Goal: Task Accomplishment & Management: Manage account settings

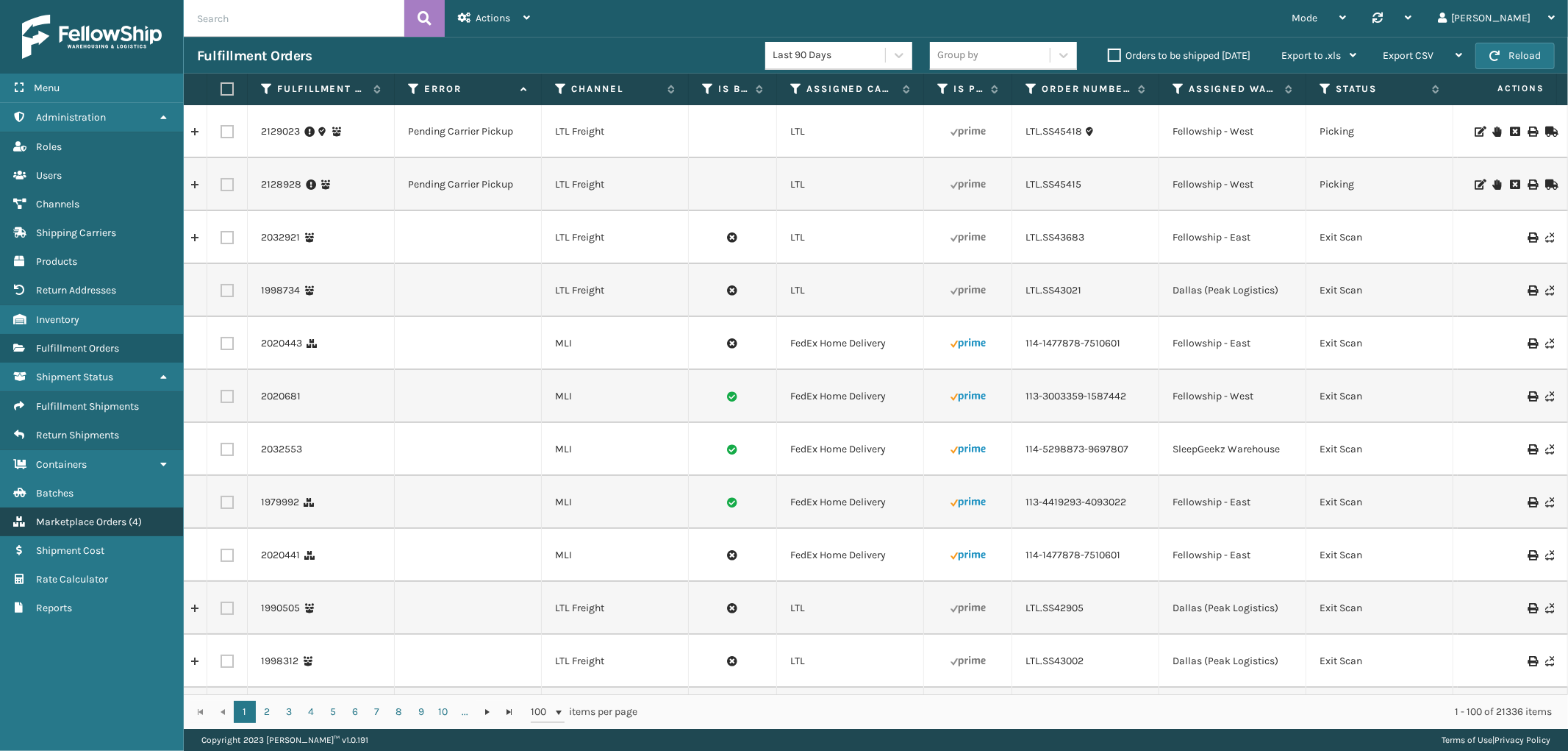
click at [97, 516] on span "Marketplace Orders" at bounding box center [81, 522] width 91 height 12
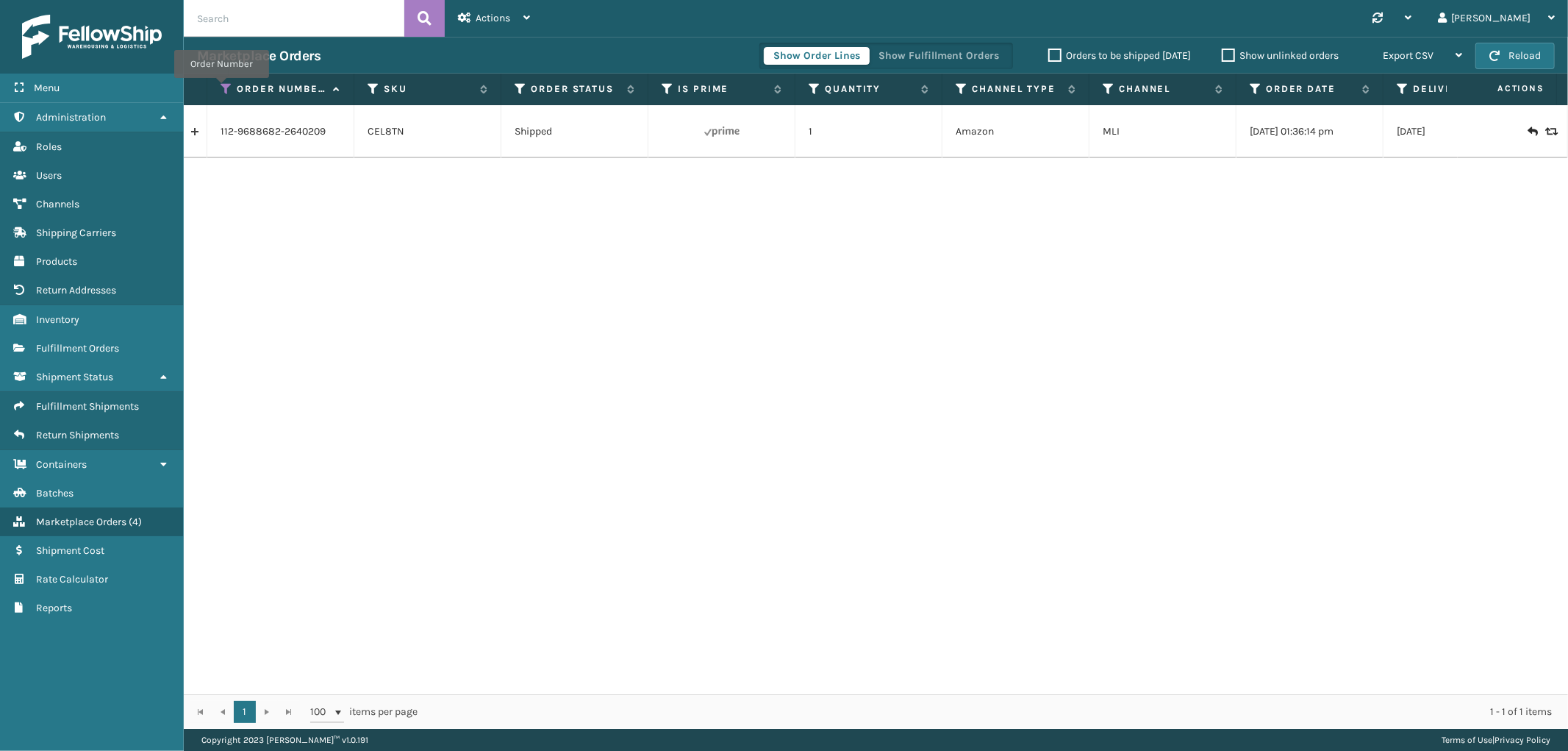
click at [222, 88] on icon at bounding box center [226, 88] width 11 height 13
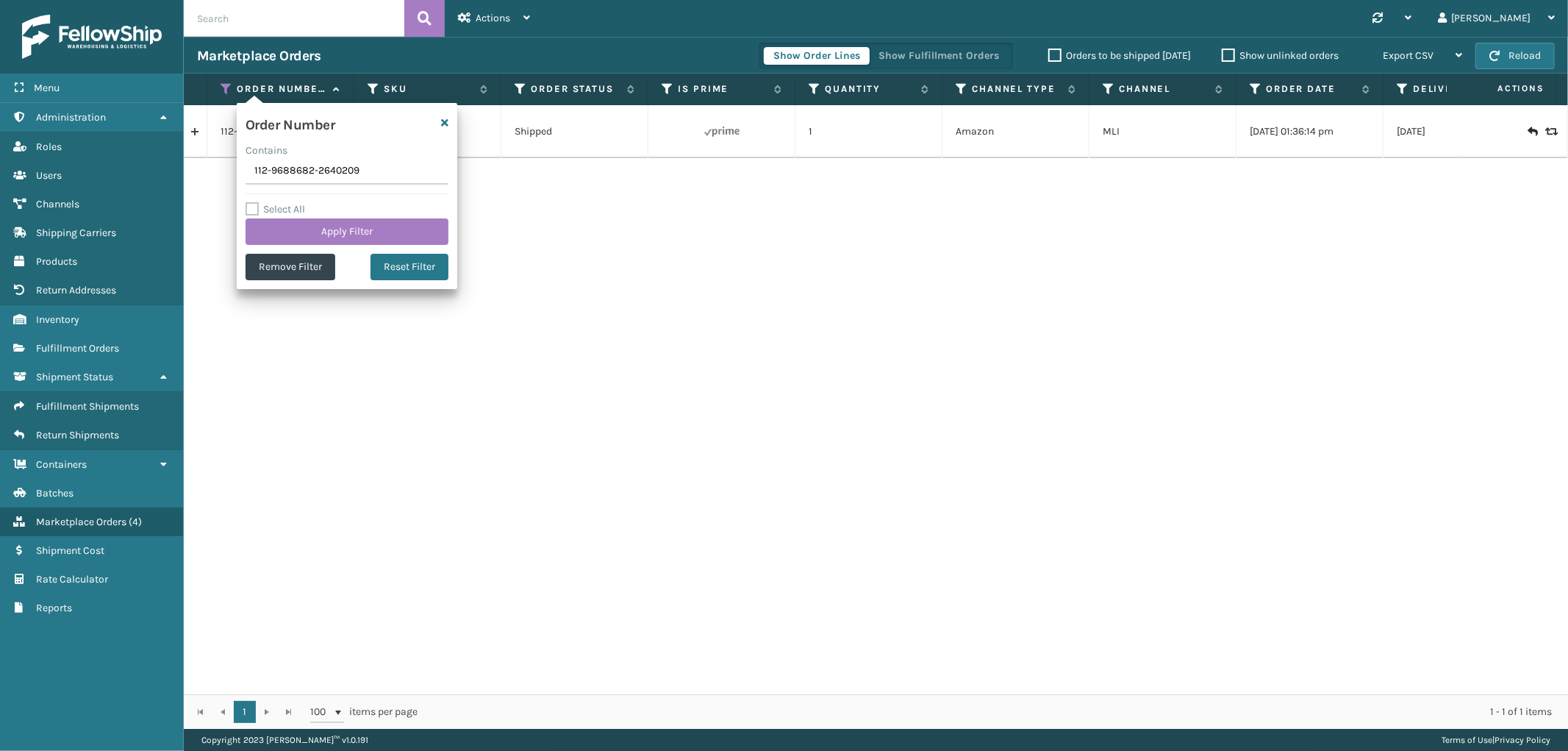
click at [295, 178] on input "112-9688682-2640209" at bounding box center [346, 171] width 203 height 27
type input "114-0747071-7076221"
click at [295, 222] on button "Apply Filter" at bounding box center [346, 232] width 203 height 27
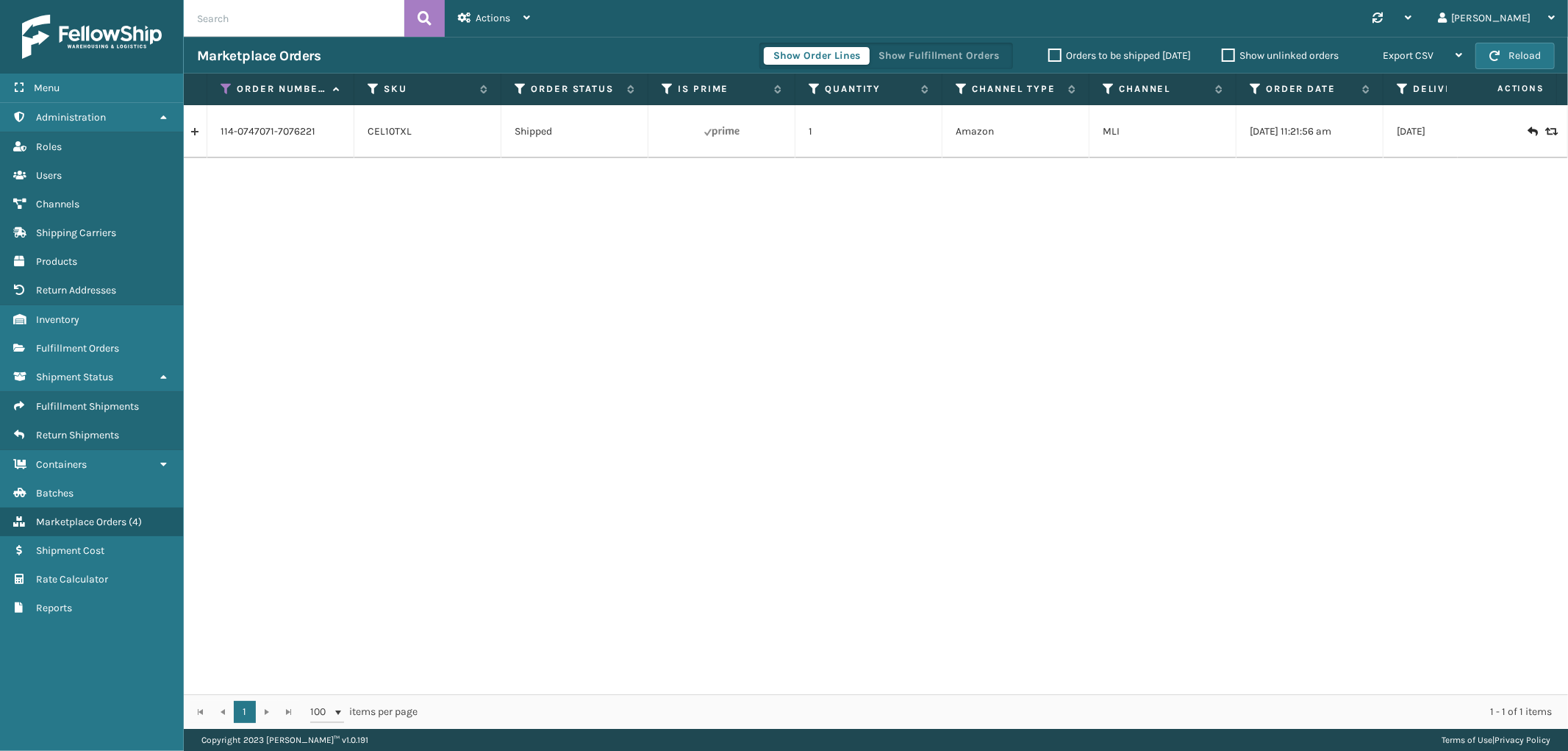
click at [186, 125] on link at bounding box center [195, 131] width 23 height 24
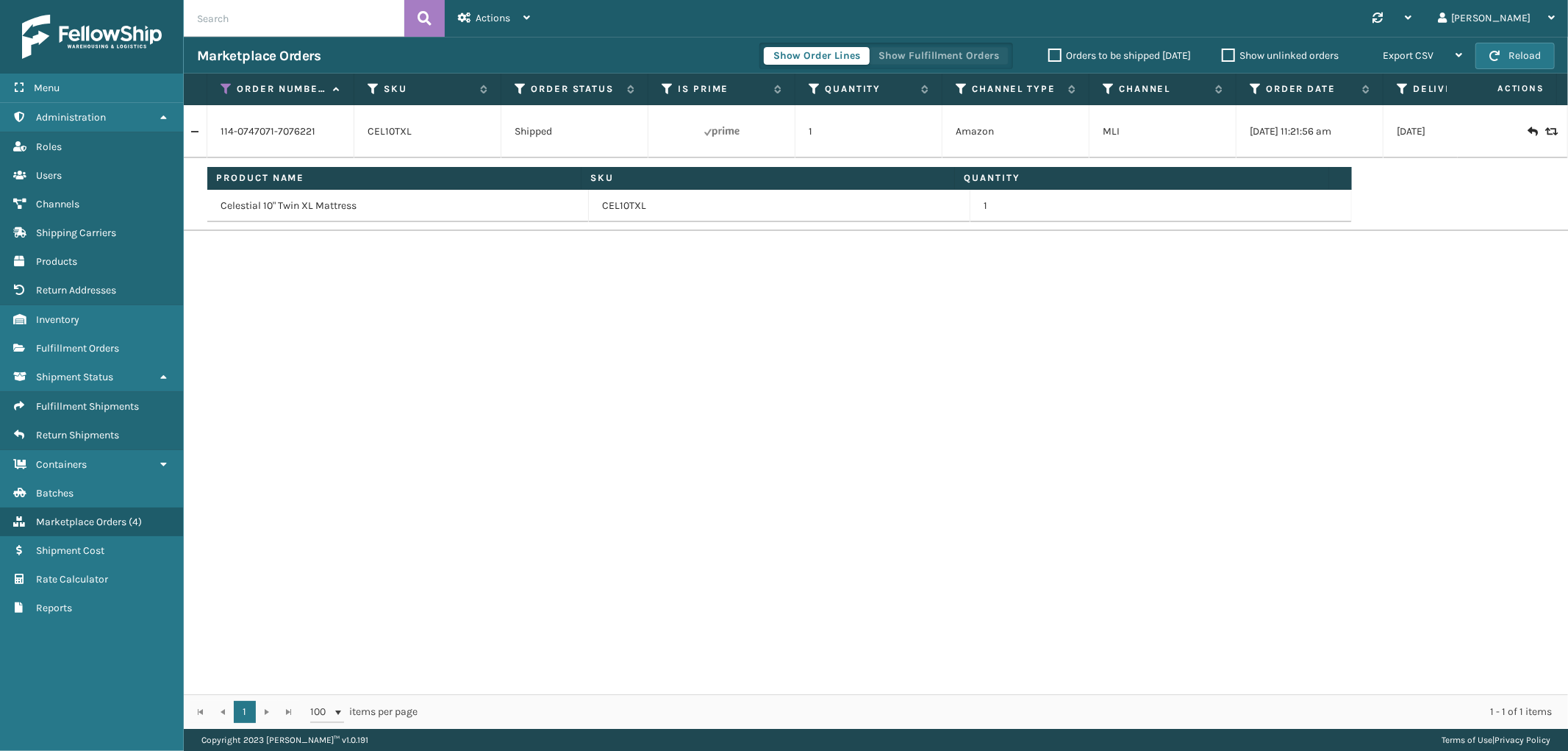
click at [953, 56] on button "Show Fulfillment Orders" at bounding box center [938, 56] width 139 height 18
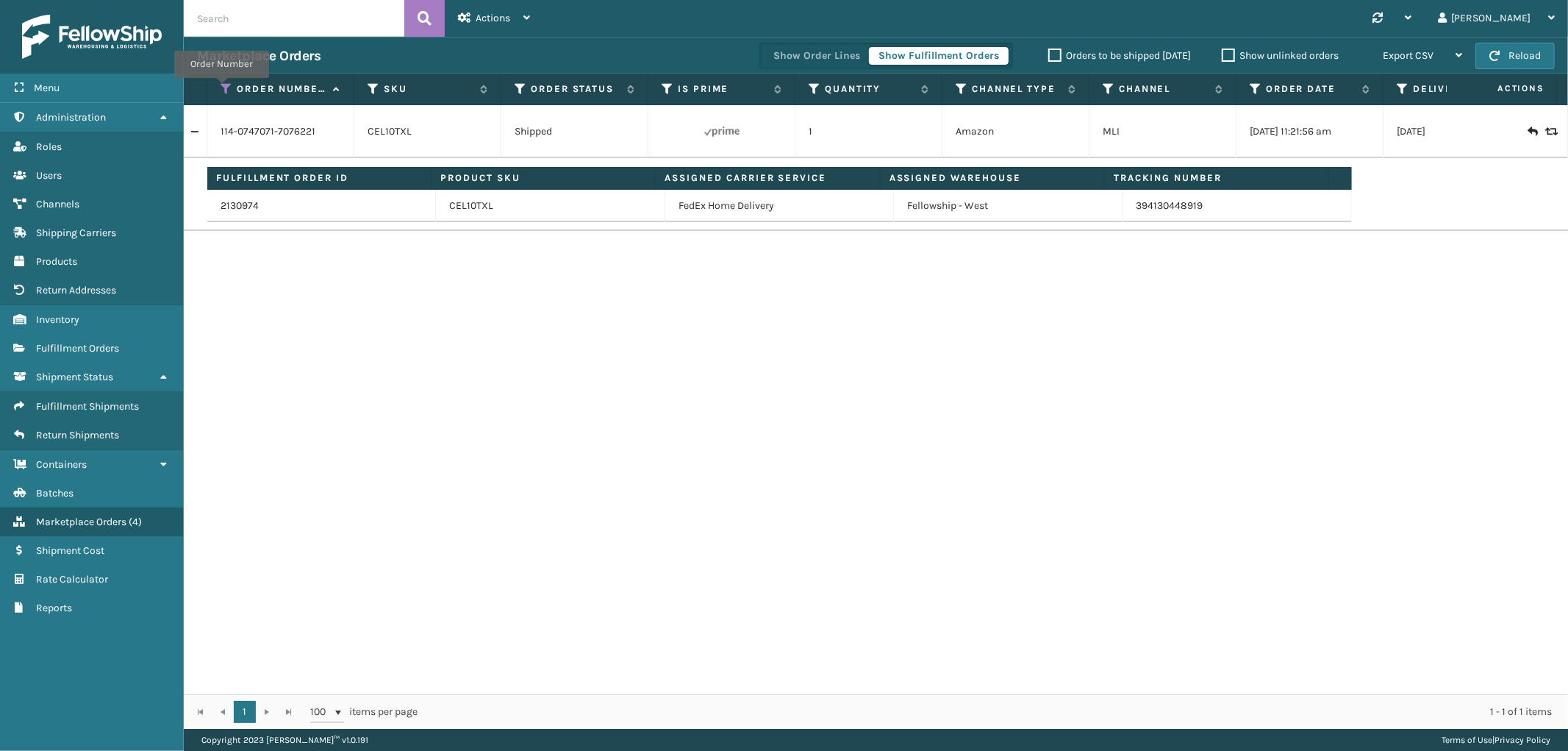
click at [222, 88] on icon at bounding box center [226, 88] width 11 height 13
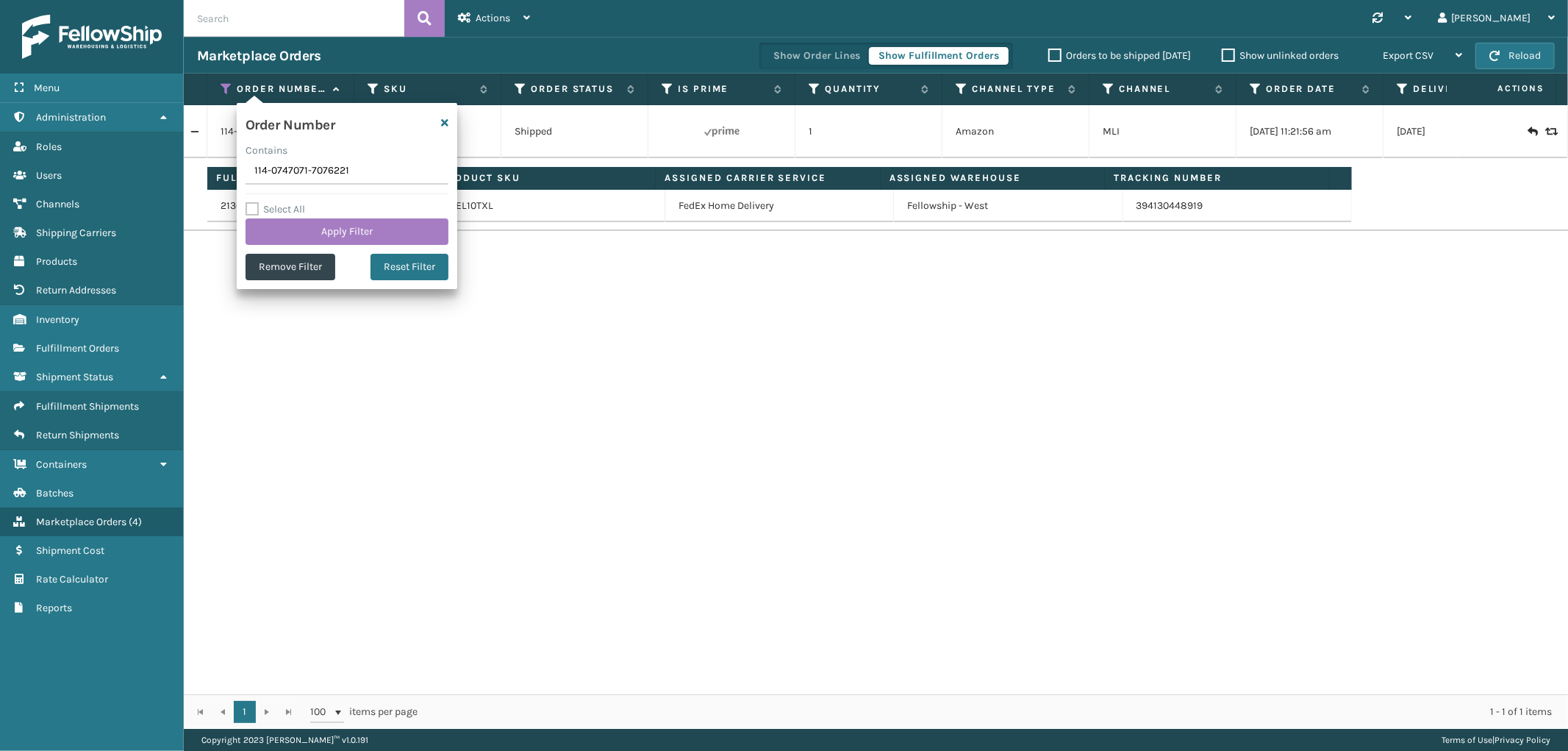
click at [276, 163] on input "114-0747071-7076221" at bounding box center [346, 171] width 203 height 27
type input "113-5629645-1883465"
click at [284, 225] on button "Apply Filter" at bounding box center [346, 232] width 203 height 27
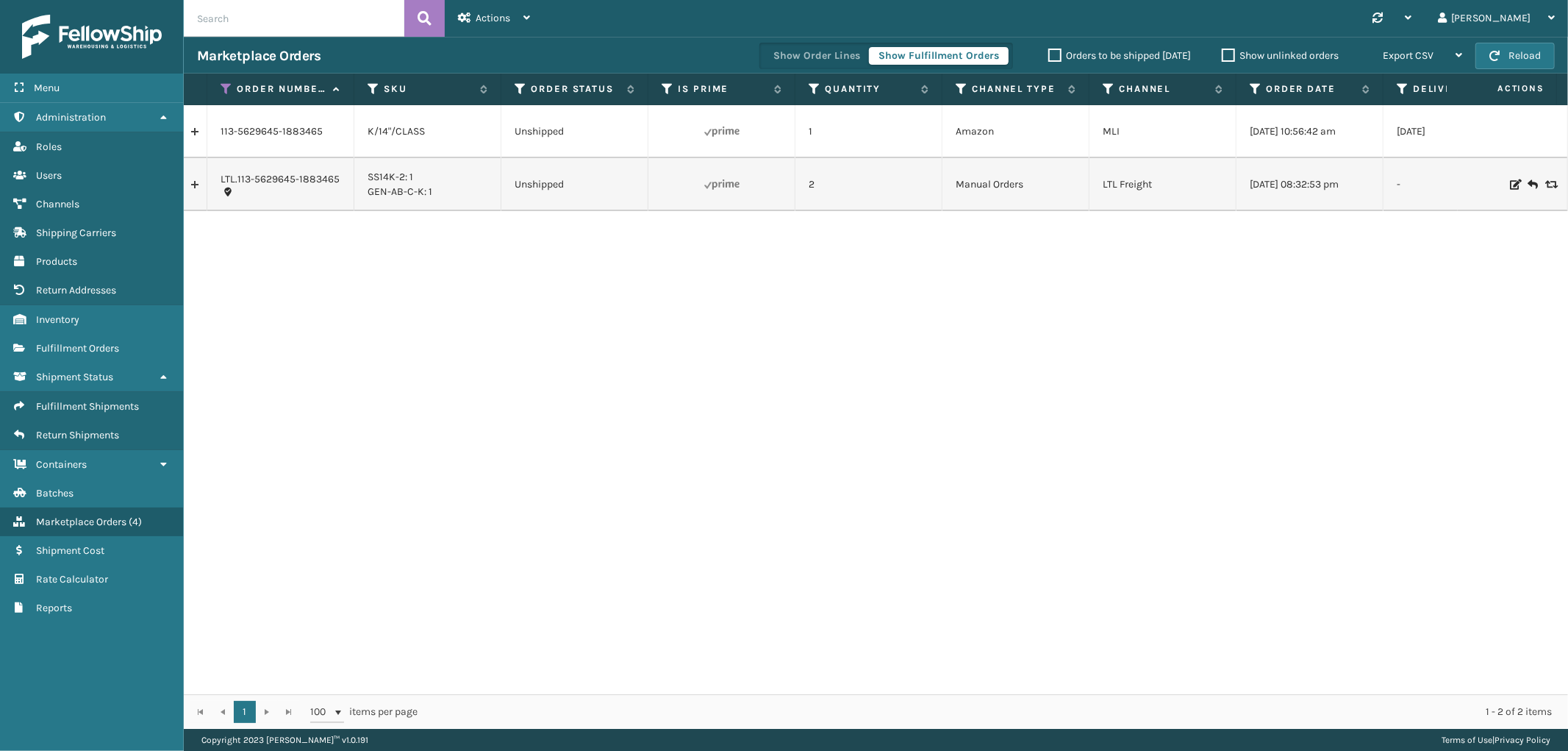
click at [196, 188] on link at bounding box center [195, 184] width 23 height 24
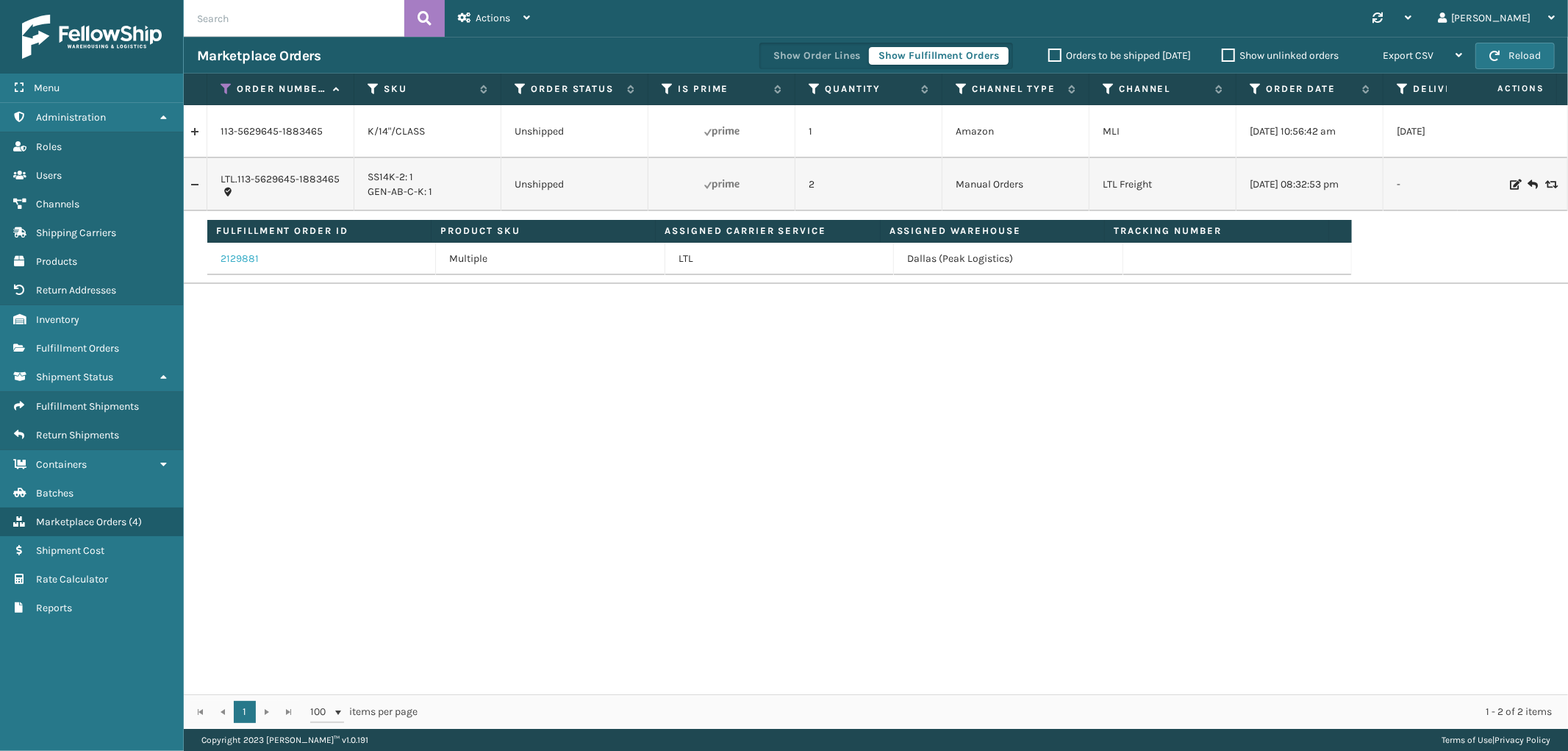
click at [243, 254] on link "2129881" at bounding box center [240, 258] width 38 height 14
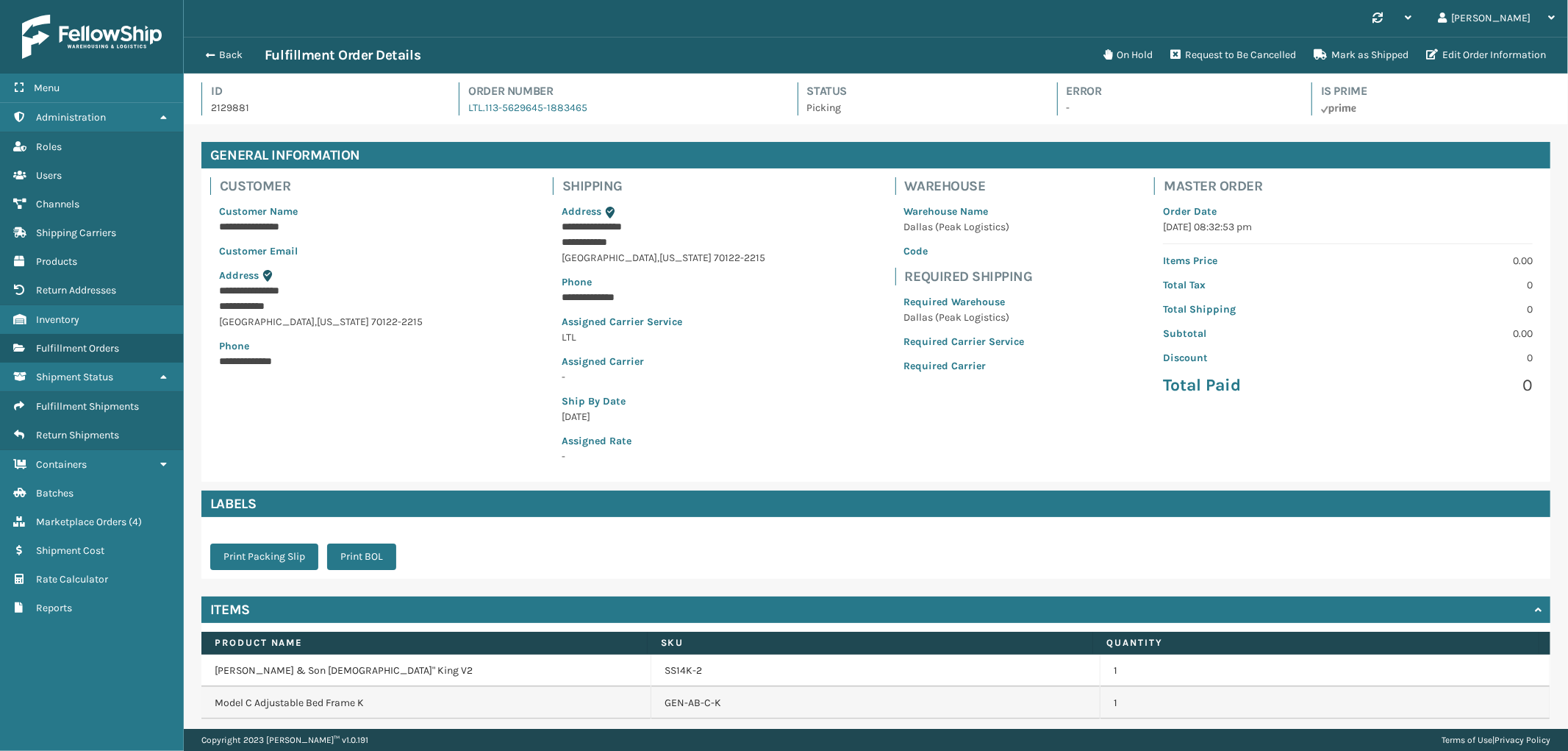
scroll to position [34, 1384]
click at [228, 56] on button "Back" at bounding box center [231, 55] width 68 height 13
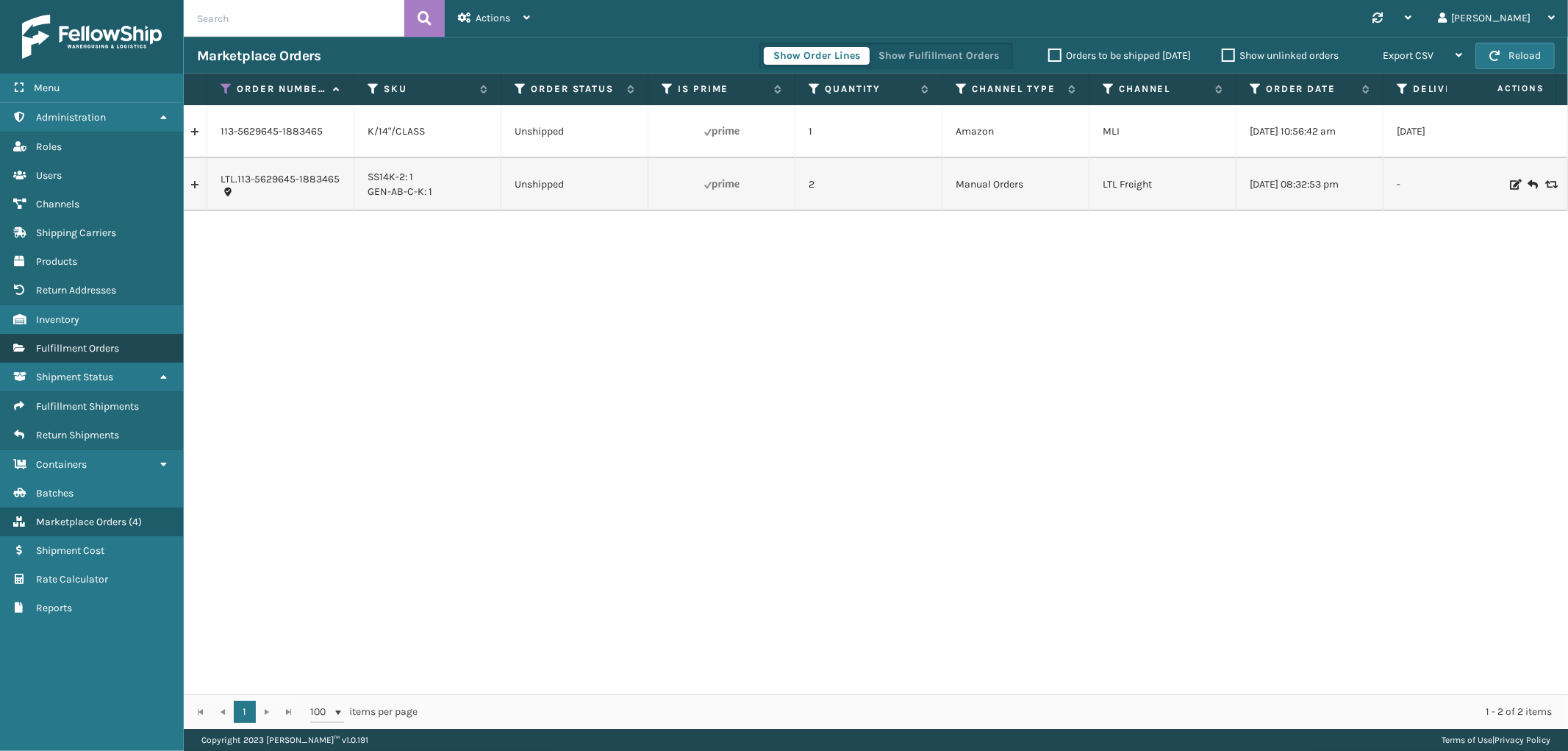
click at [98, 334] on link "Fulfillment Orders" at bounding box center [91, 348] width 183 height 29
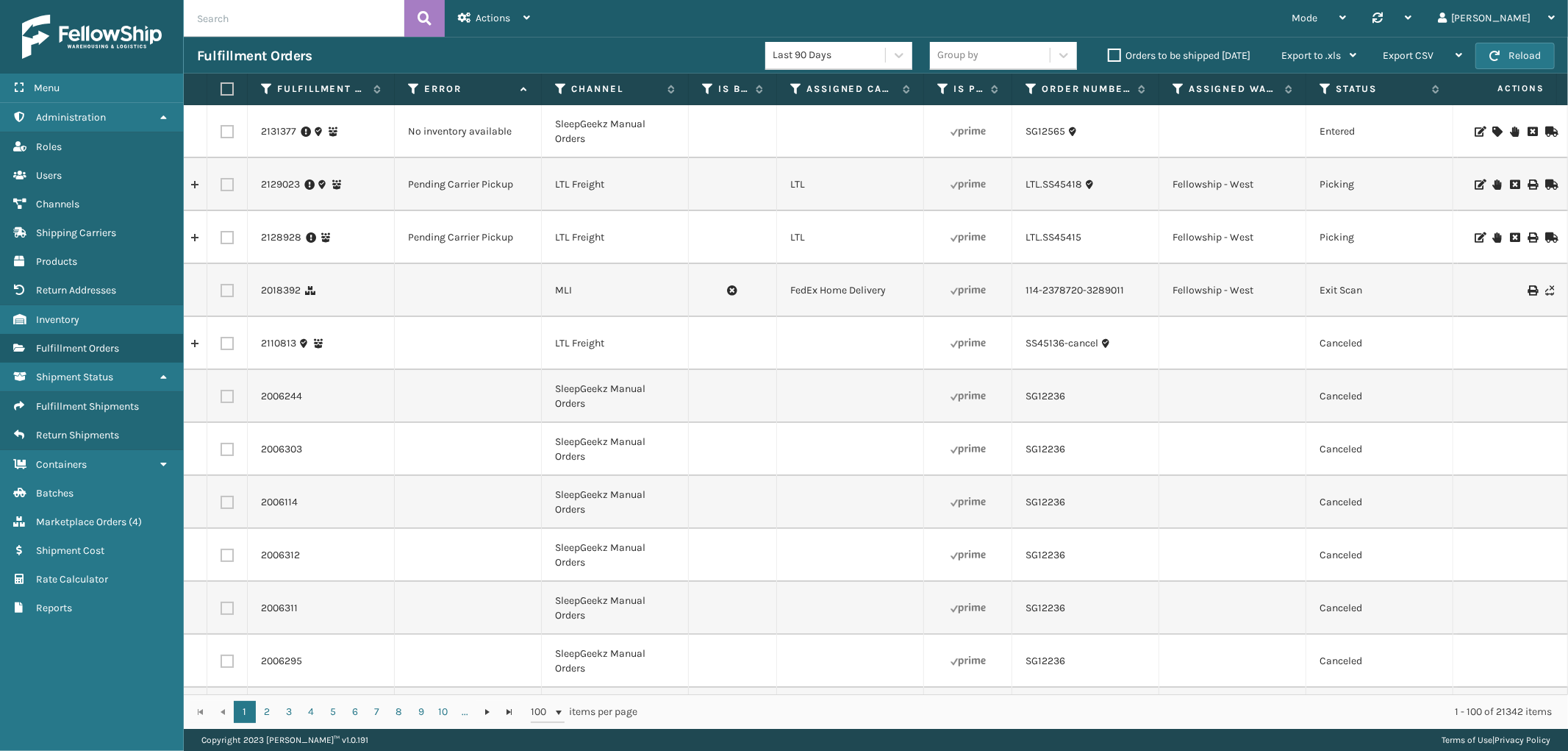
scroll to position [0, 1200]
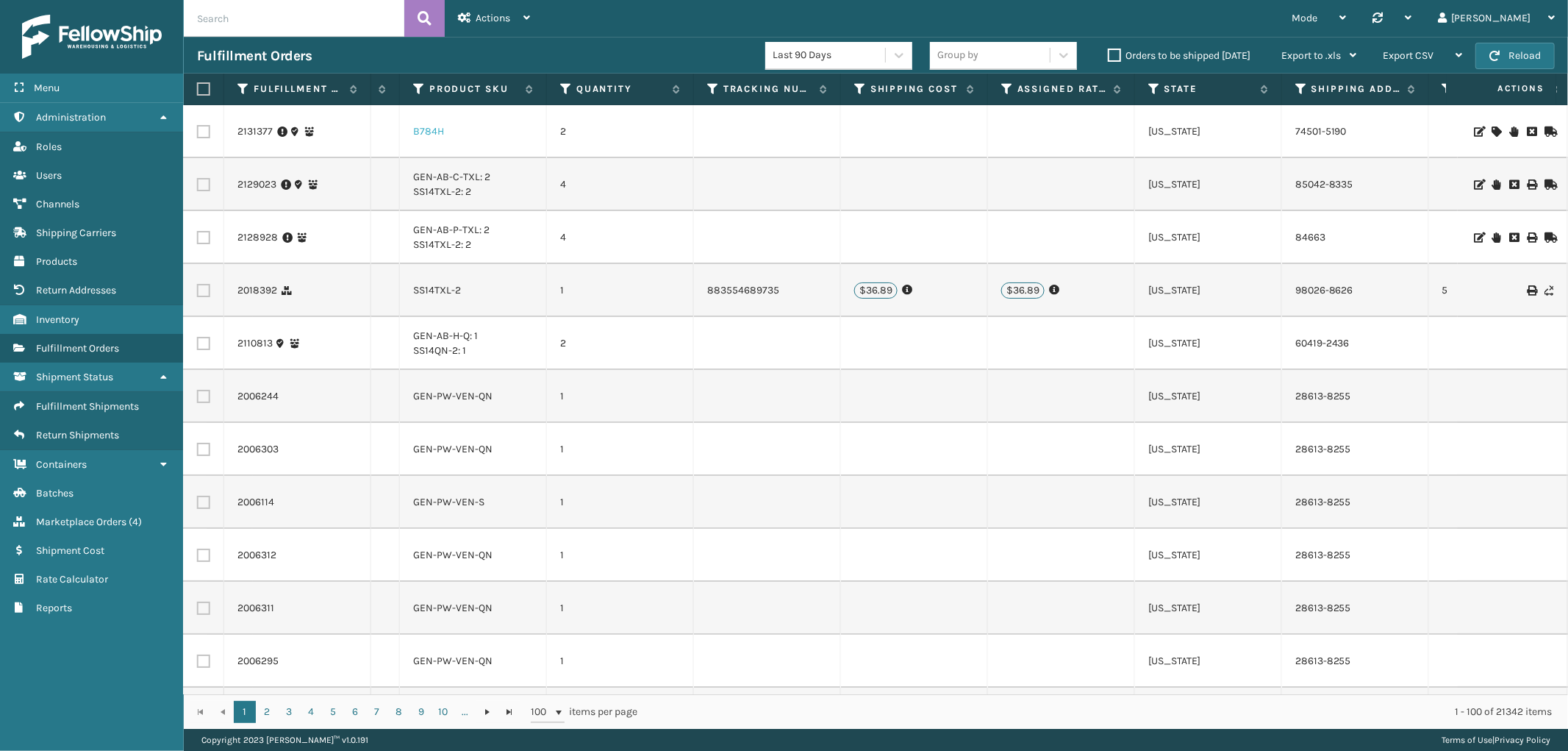
click at [427, 126] on link "B784H" at bounding box center [428, 131] width 31 height 12
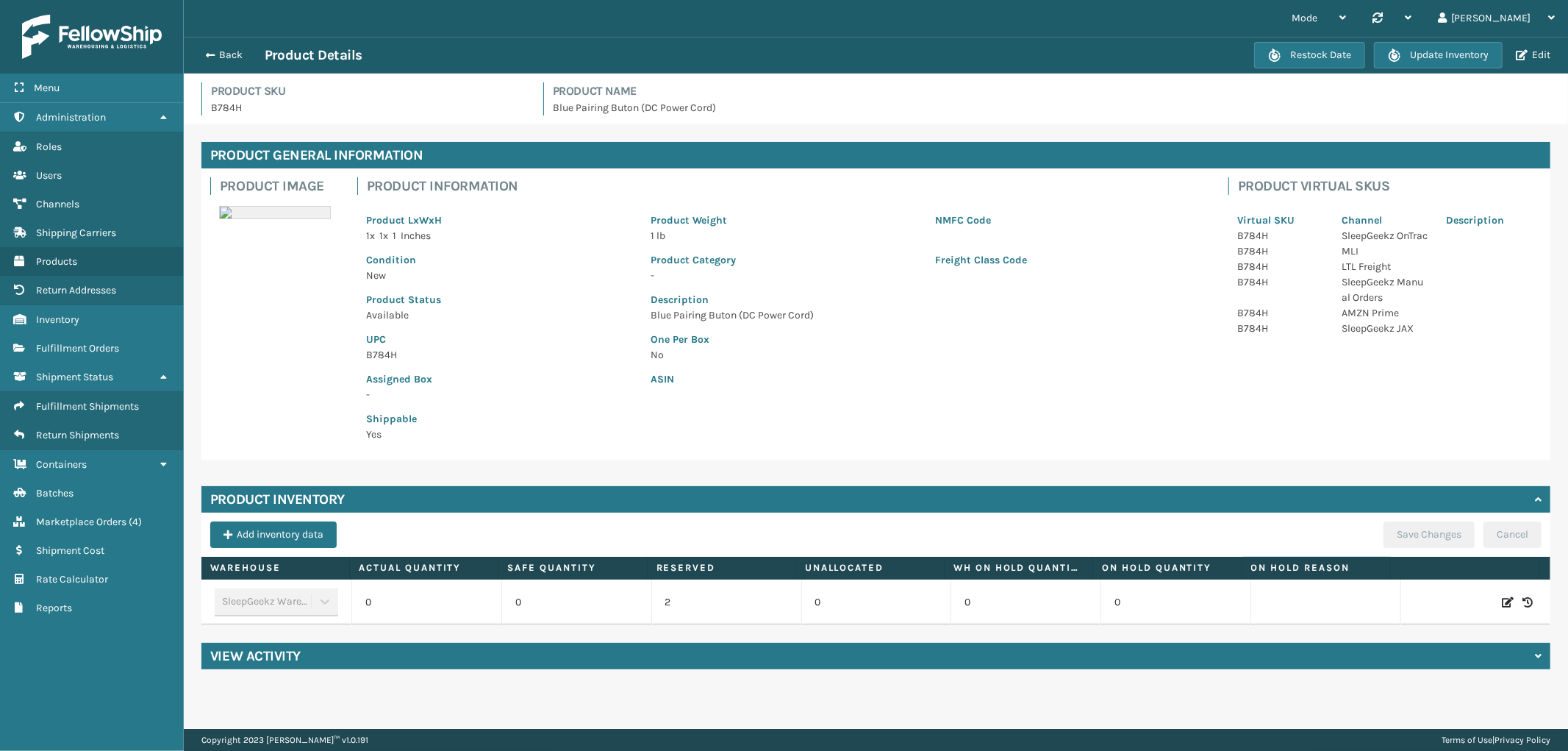
click at [1502, 602] on icon at bounding box center [1507, 602] width 11 height 14
click at [474, 599] on span "Increase value" at bounding box center [477, 604] width 11 height 11
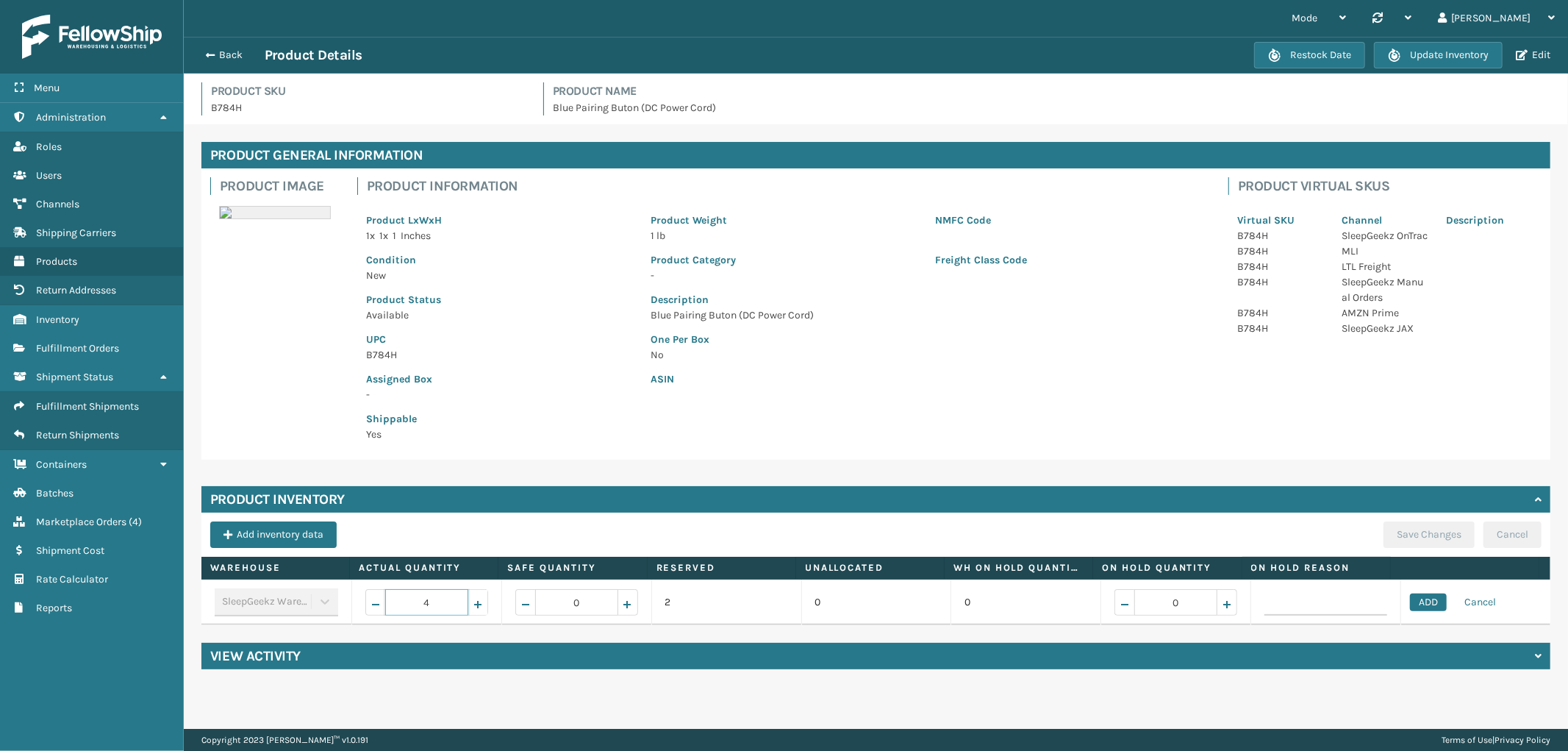
click at [474, 599] on span "Increase value" at bounding box center [477, 604] width 11 height 11
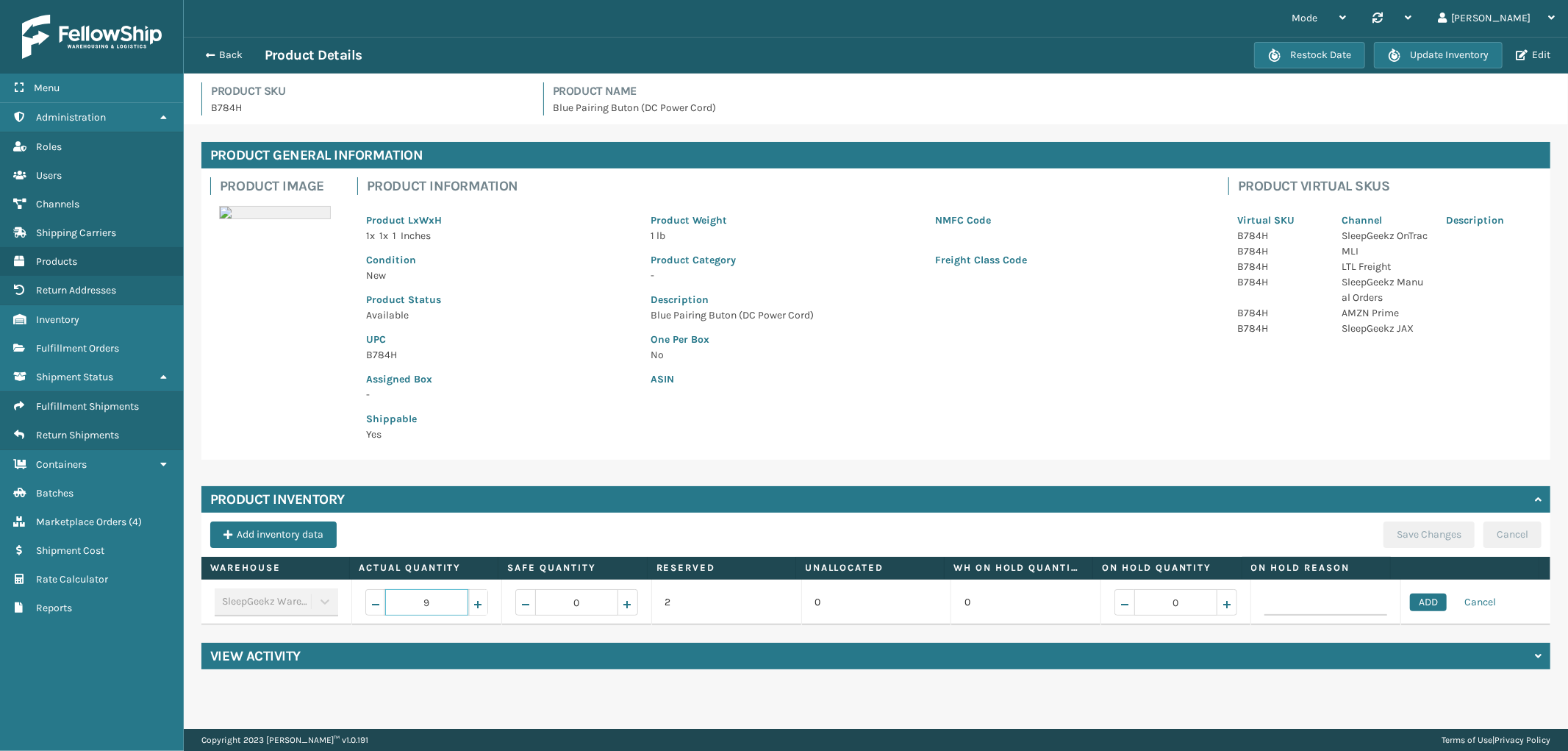
click at [474, 599] on span "Increase value" at bounding box center [477, 604] width 11 height 11
type input "10"
click at [1412, 602] on button "ADD" at bounding box center [1428, 602] width 37 height 18
click at [1407, 523] on button "Save Changes" at bounding box center [1429, 534] width 91 height 27
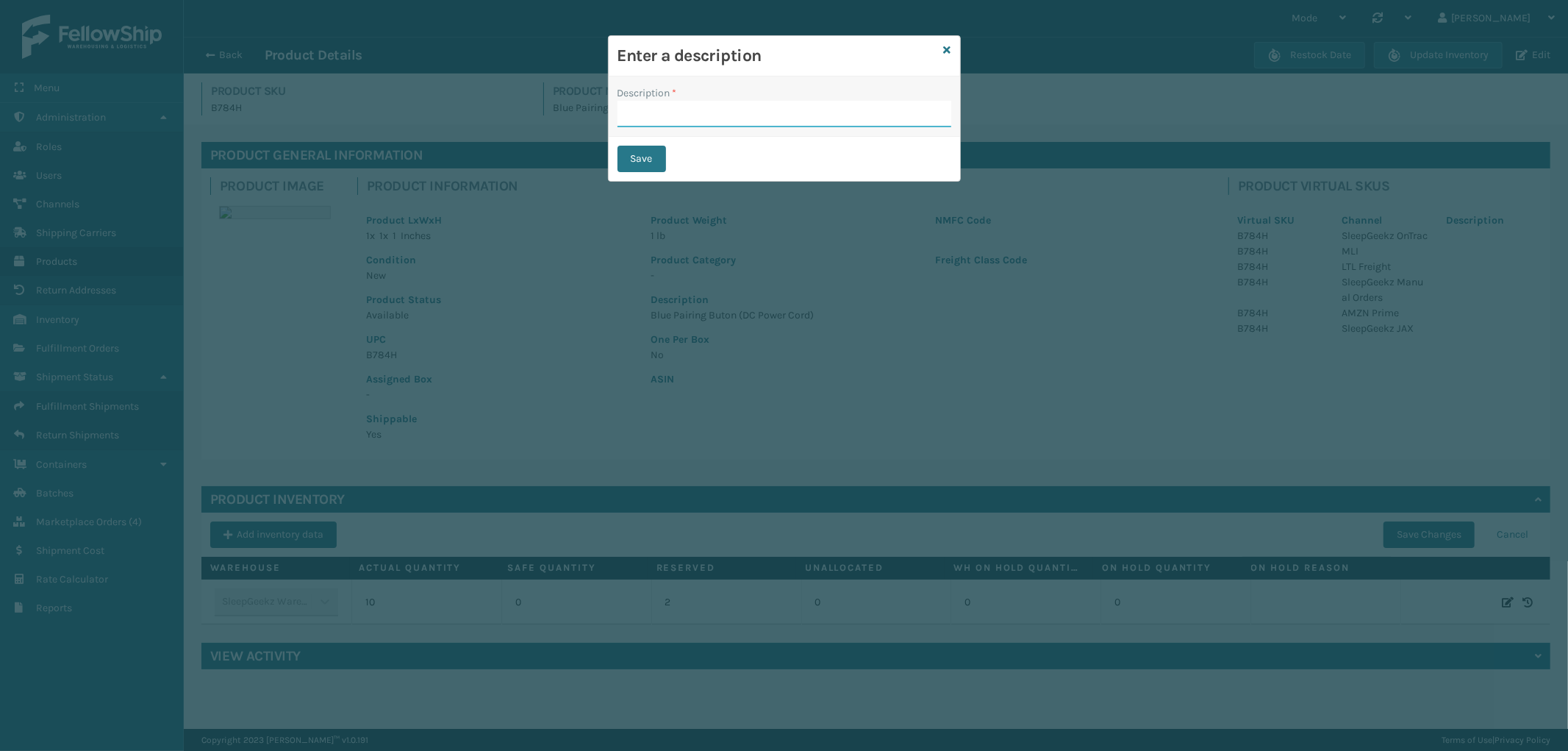
click at [762, 115] on input "Description *" at bounding box center [784, 113] width 334 height 27
click at [944, 49] on icon at bounding box center [947, 50] width 8 height 11
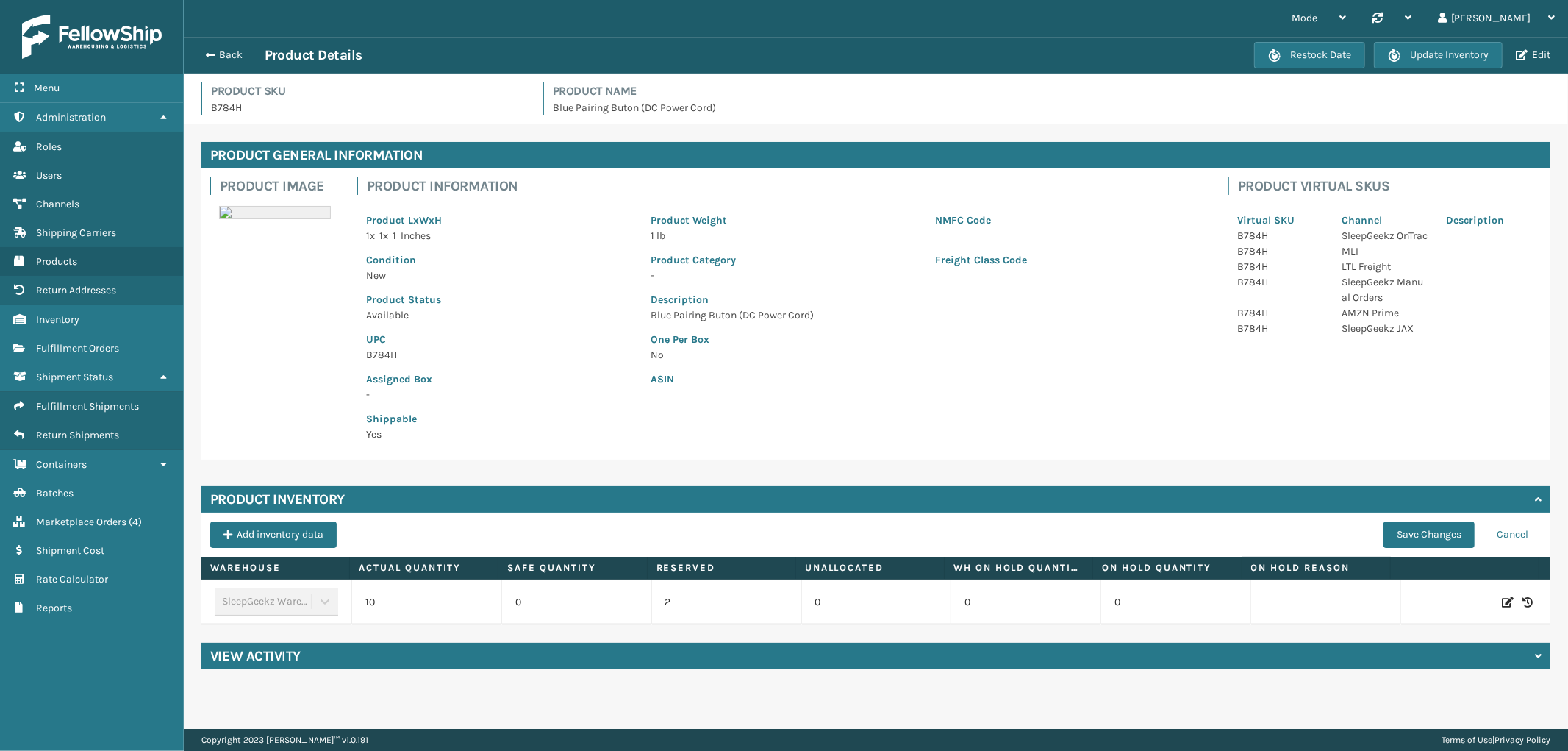
click at [214, 105] on p "B784H" at bounding box center [368, 107] width 315 height 15
click at [213, 106] on p "B784H" at bounding box center [368, 107] width 315 height 15
copy p "B784H"
drag, startPoint x: 818, startPoint y: 314, endPoint x: 645, endPoint y: 314, distance: 173.0
click at [645, 314] on div "Description Blue Pairing Buton (DC Power Cord)" at bounding box center [926, 303] width 569 height 40
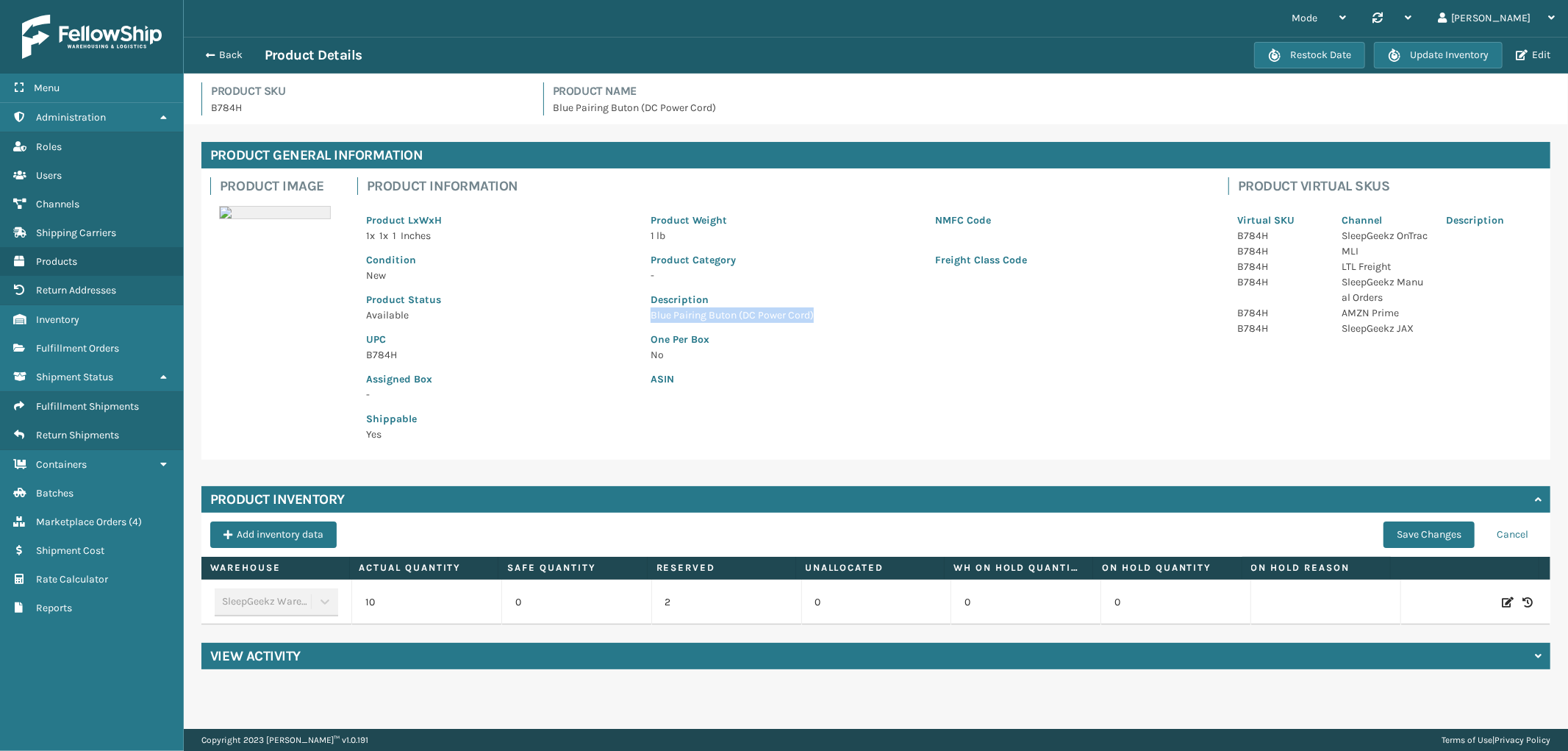
copy p "Blue Pairing Buton (DC Power Cord)"
click at [209, 52] on span "button" at bounding box center [208, 56] width 9 height 11
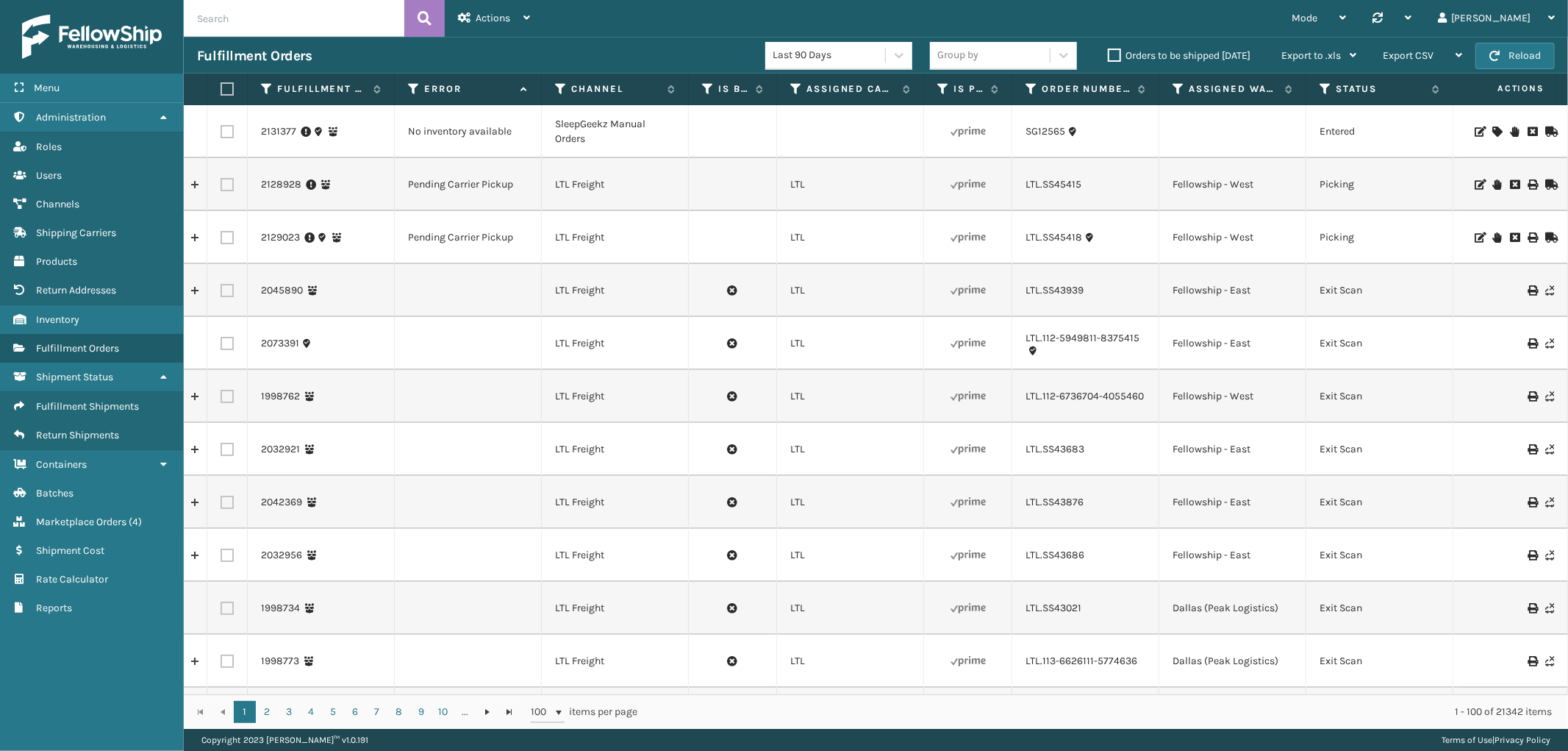
click at [1492, 131] on icon at bounding box center [1496, 132] width 9 height 11
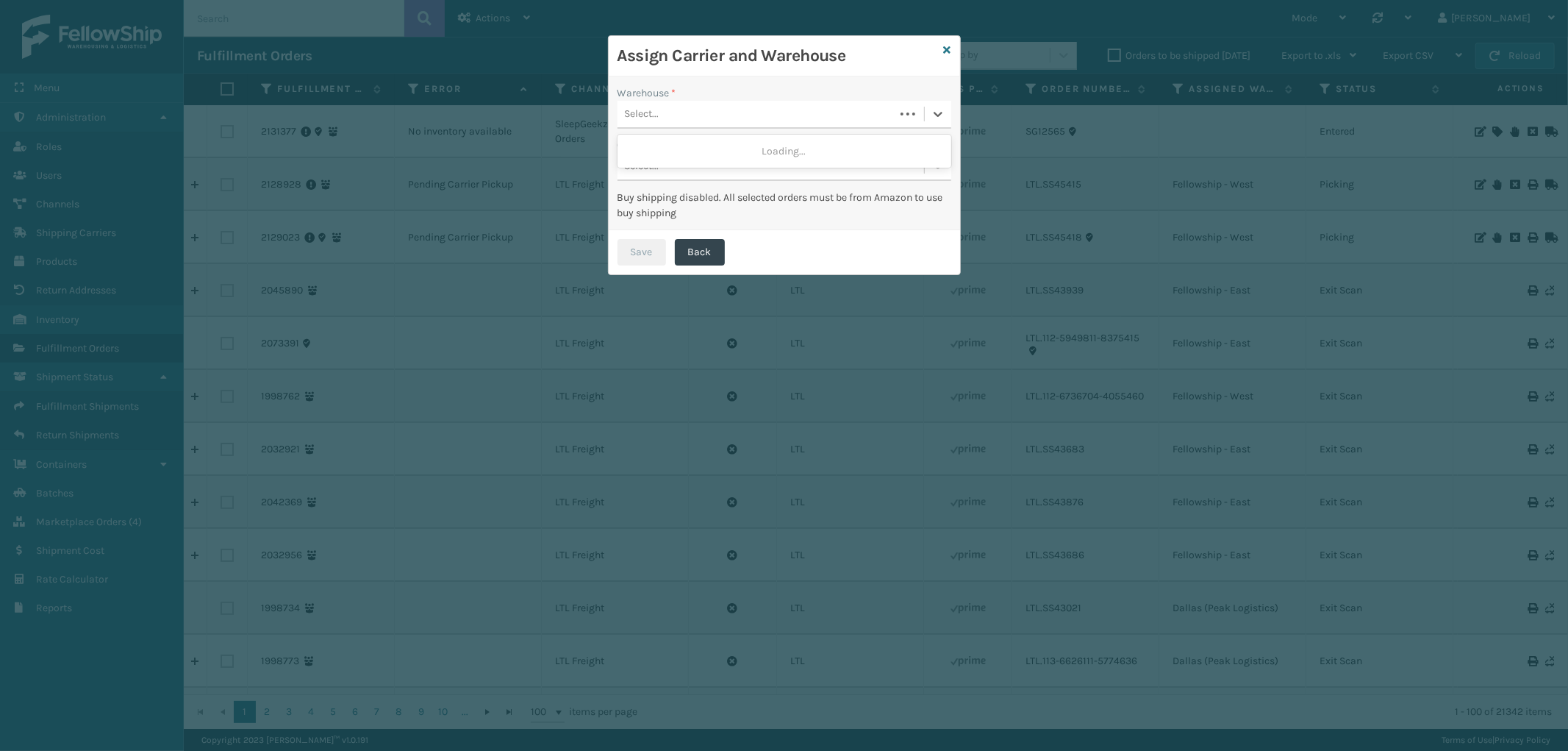
click at [869, 115] on div "Select..." at bounding box center [756, 114] width 277 height 24
click at [945, 46] on icon at bounding box center [947, 50] width 8 height 11
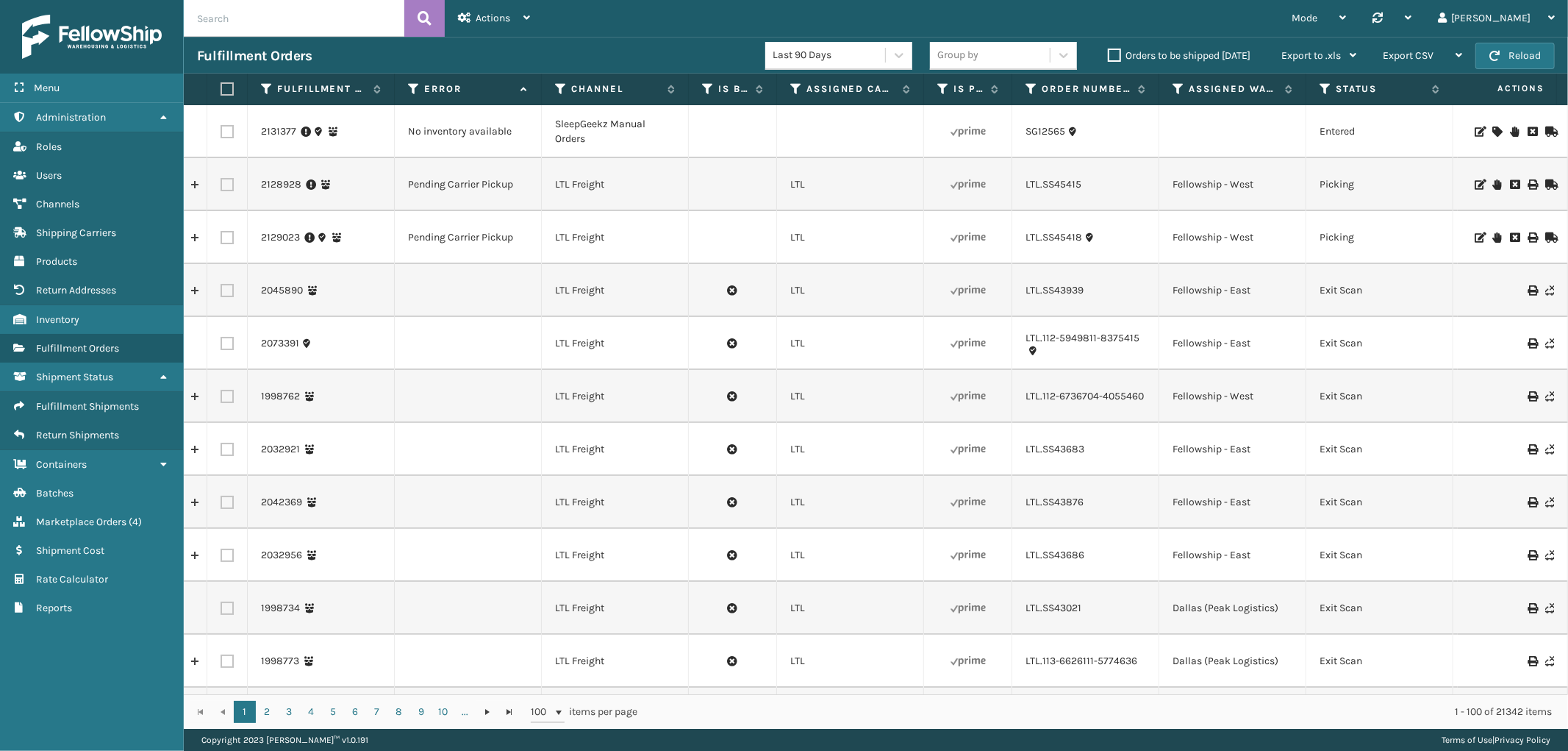
scroll to position [0, 1200]
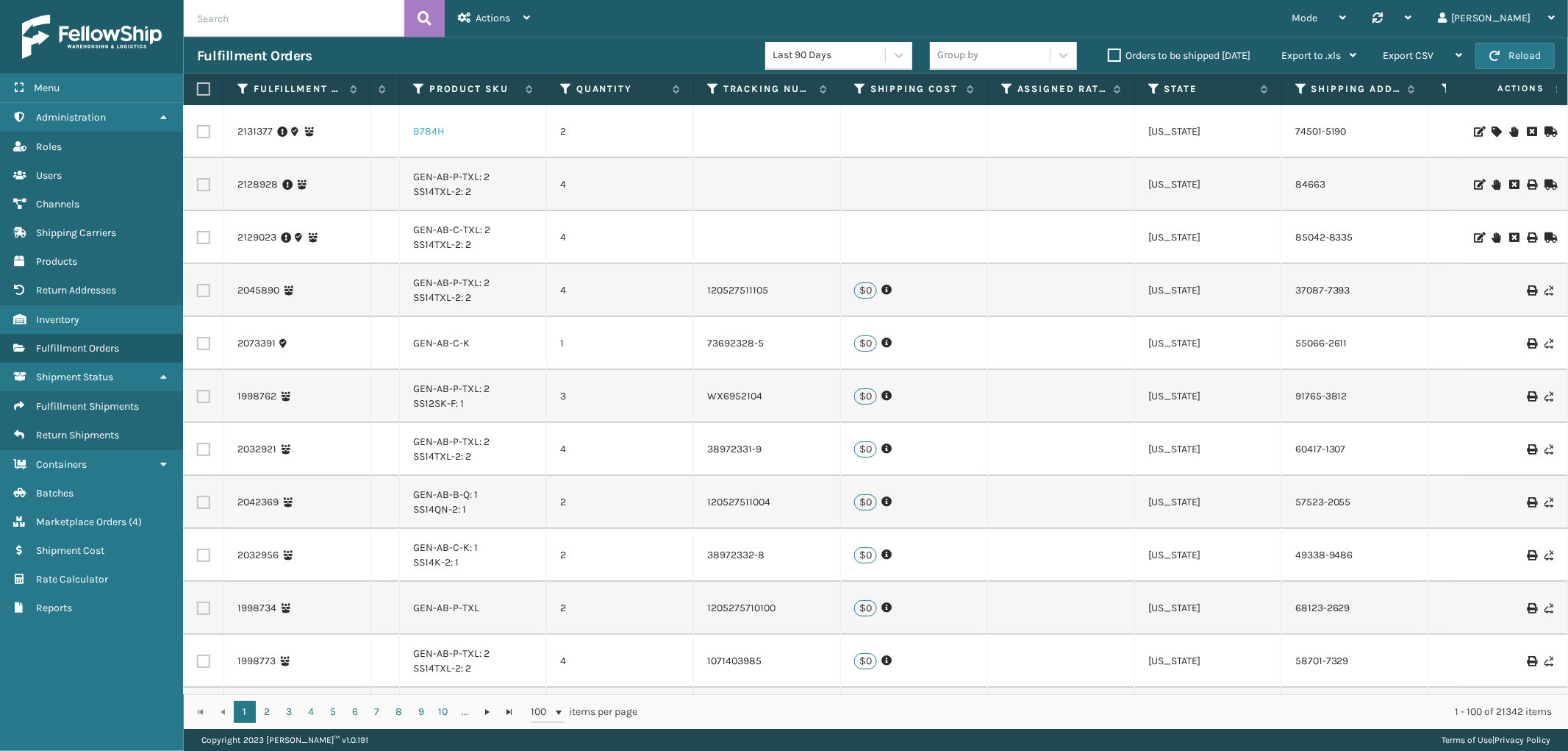
click at [430, 131] on link "B784H" at bounding box center [428, 131] width 31 height 12
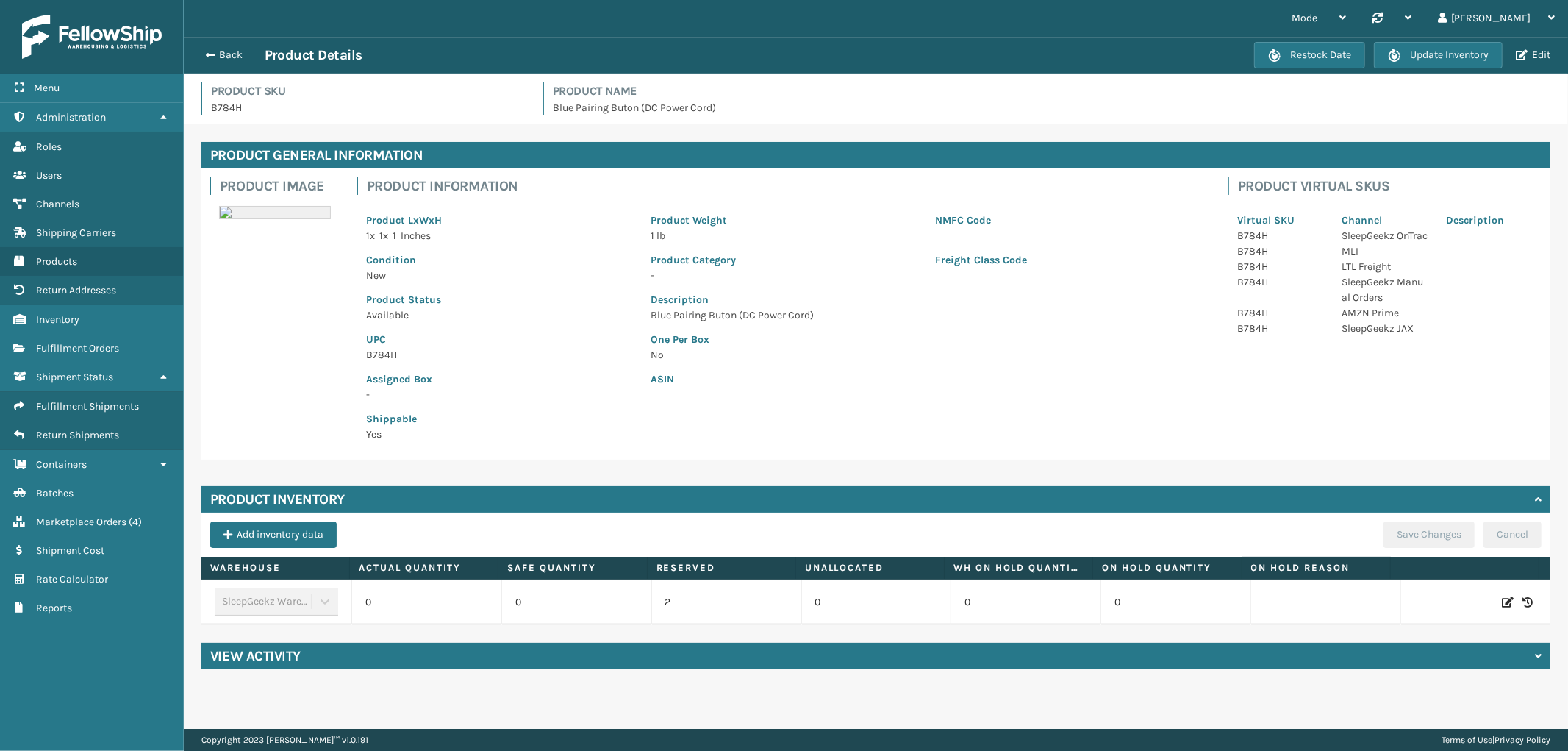
click at [1502, 600] on icon at bounding box center [1507, 602] width 11 height 14
click at [420, 599] on input "0" at bounding box center [426, 602] width 83 height 27
type input "20"
click at [1413, 597] on button "ADD" at bounding box center [1428, 602] width 37 height 18
click at [1403, 523] on button "Save Changes" at bounding box center [1429, 534] width 91 height 27
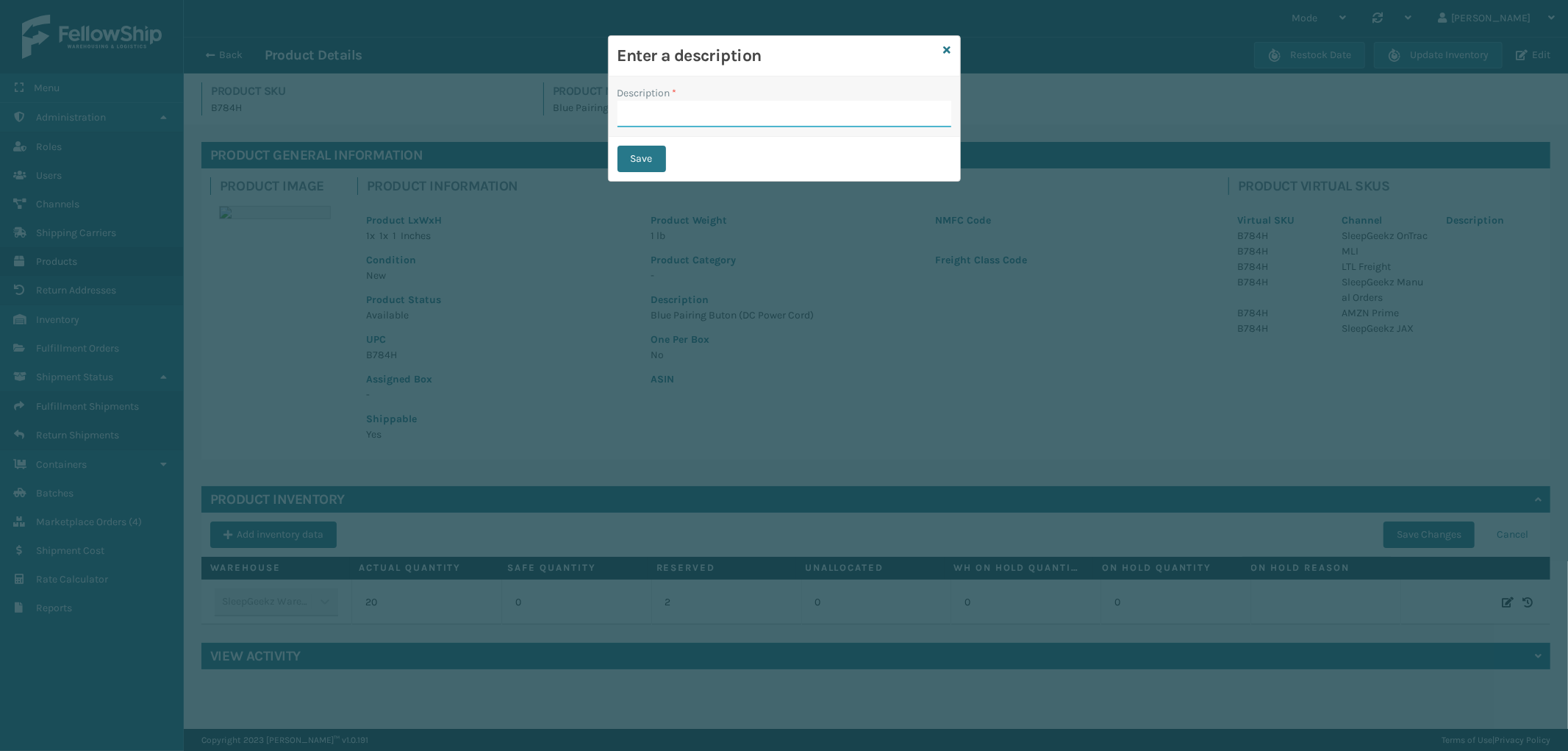
click at [696, 107] on input "Description *" at bounding box center [784, 113] width 334 height 27
type input "from inventory"
click at [659, 156] on button "Save" at bounding box center [642, 158] width 49 height 27
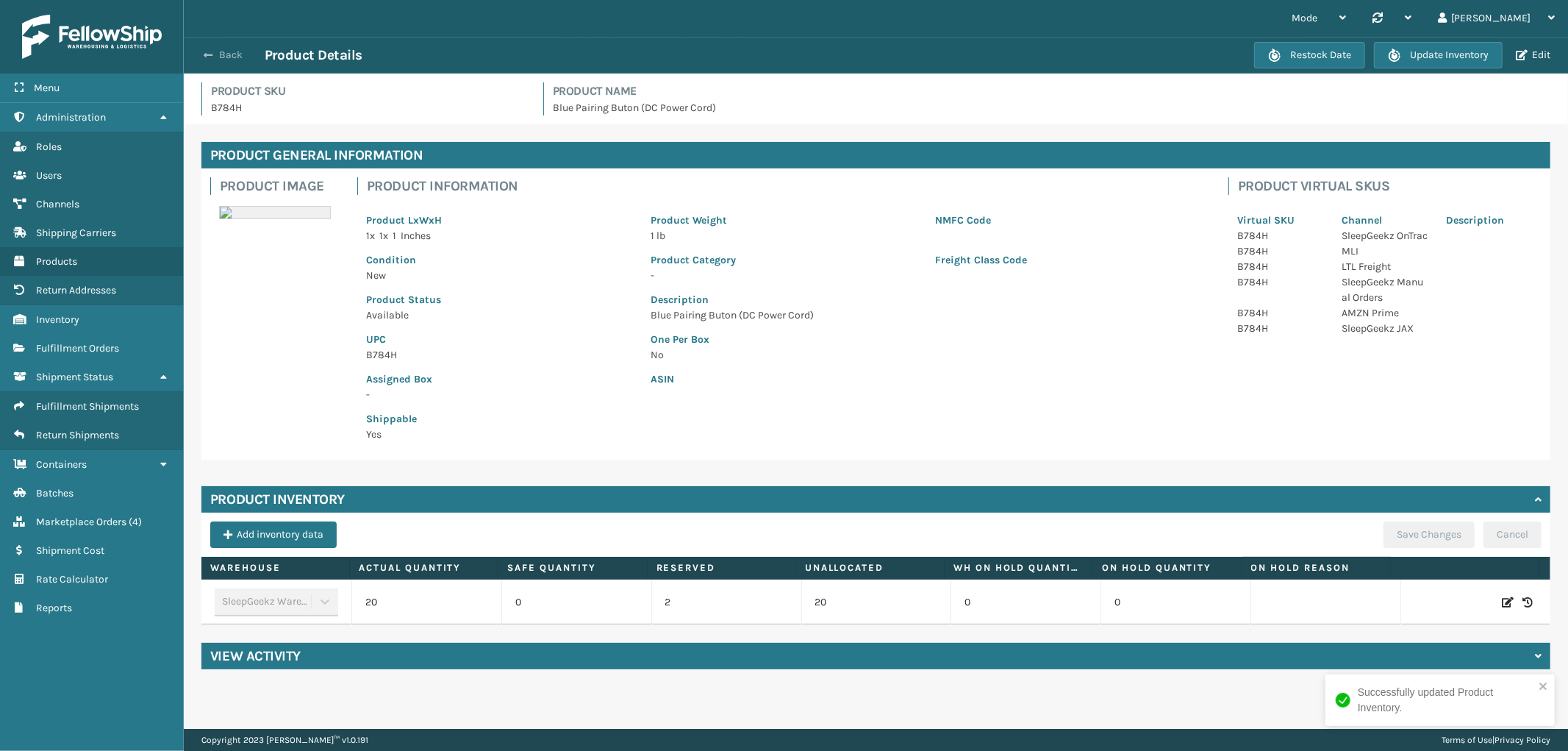
click at [211, 50] on span "button" at bounding box center [208, 56] width 9 height 11
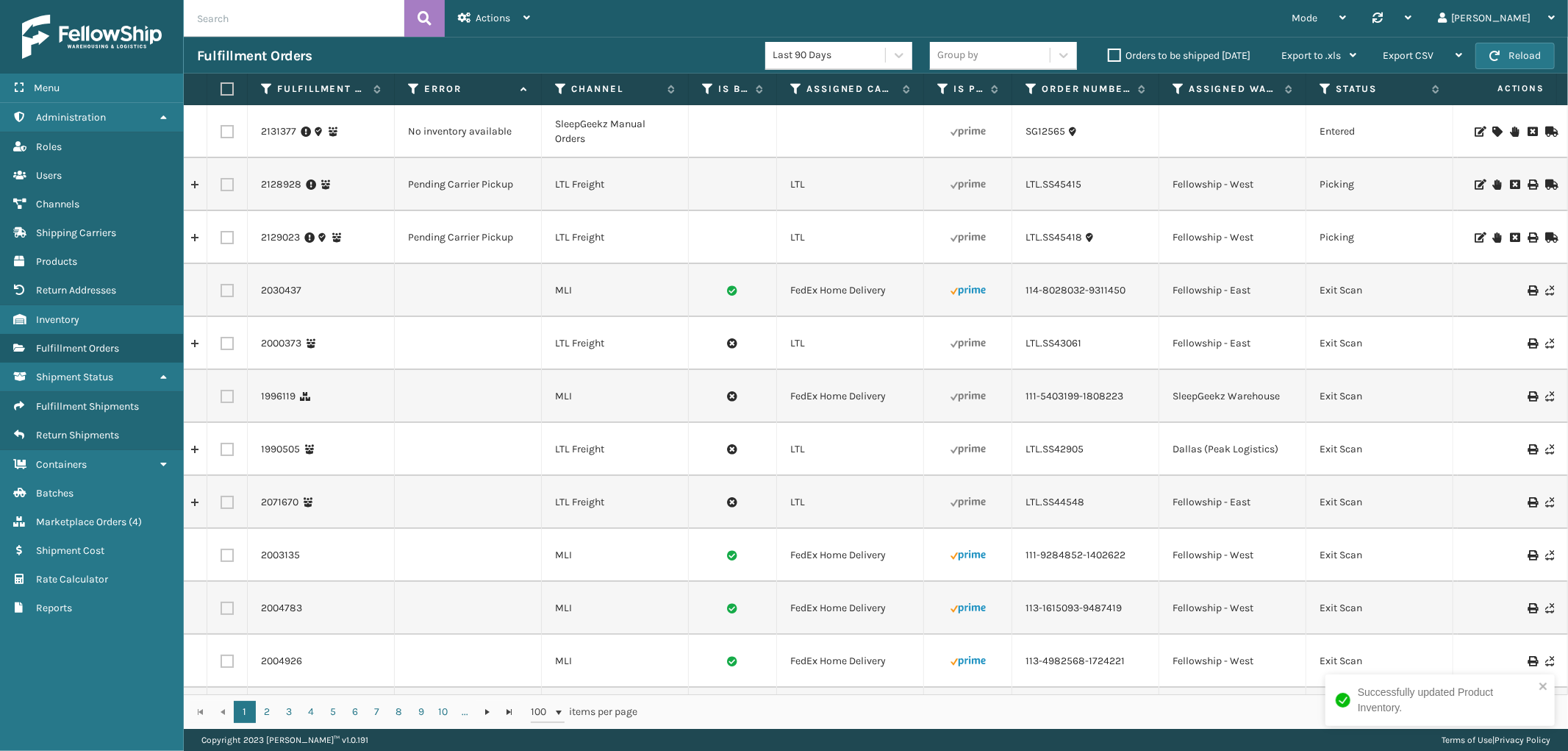
click at [1491, 133] on div at bounding box center [1512, 132] width 83 height 11
click at [1492, 130] on icon at bounding box center [1496, 132] width 9 height 11
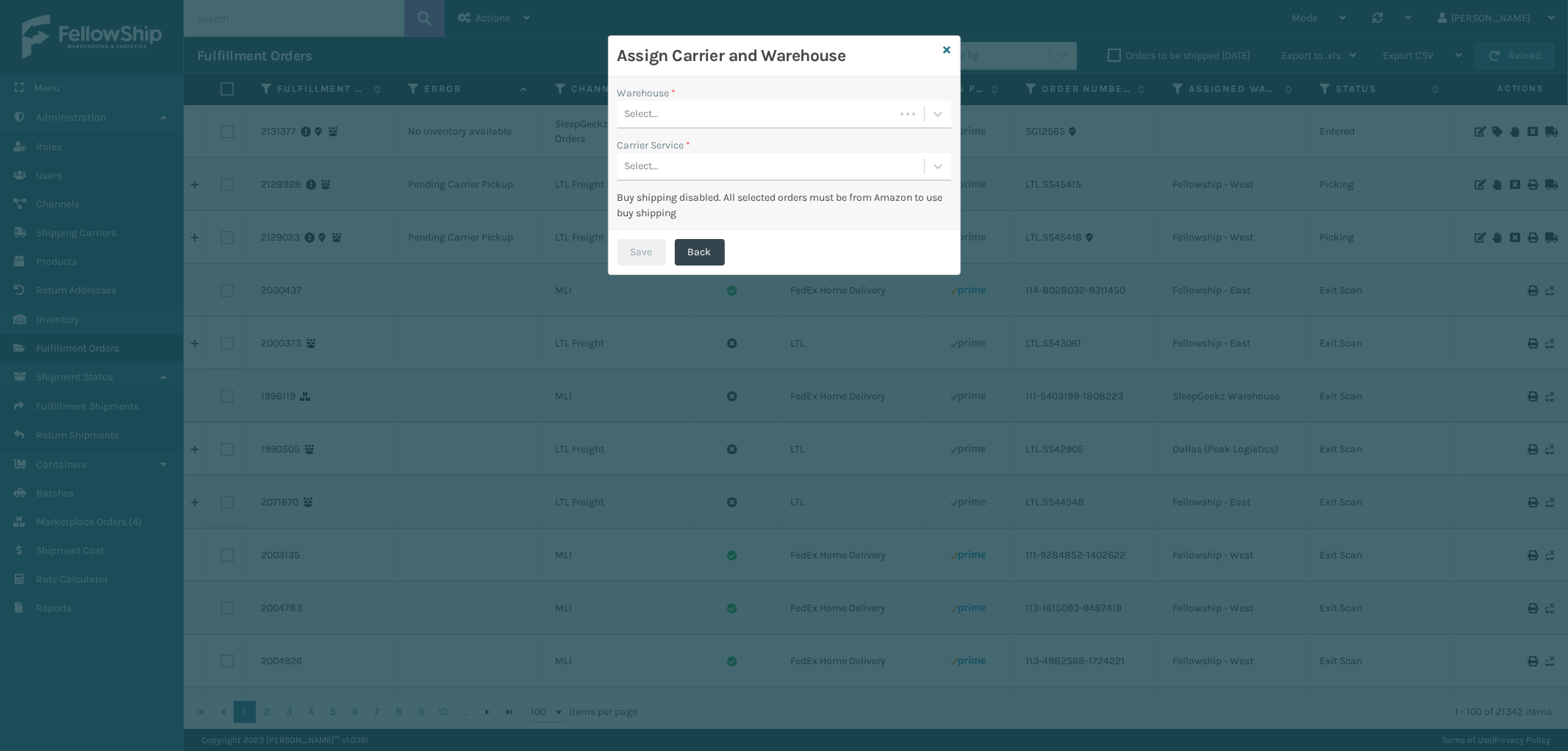
click at [818, 116] on div "Select..." at bounding box center [756, 114] width 277 height 24
click at [758, 147] on div "SleepGeekz Warehouse (required)" at bounding box center [784, 152] width 334 height 27
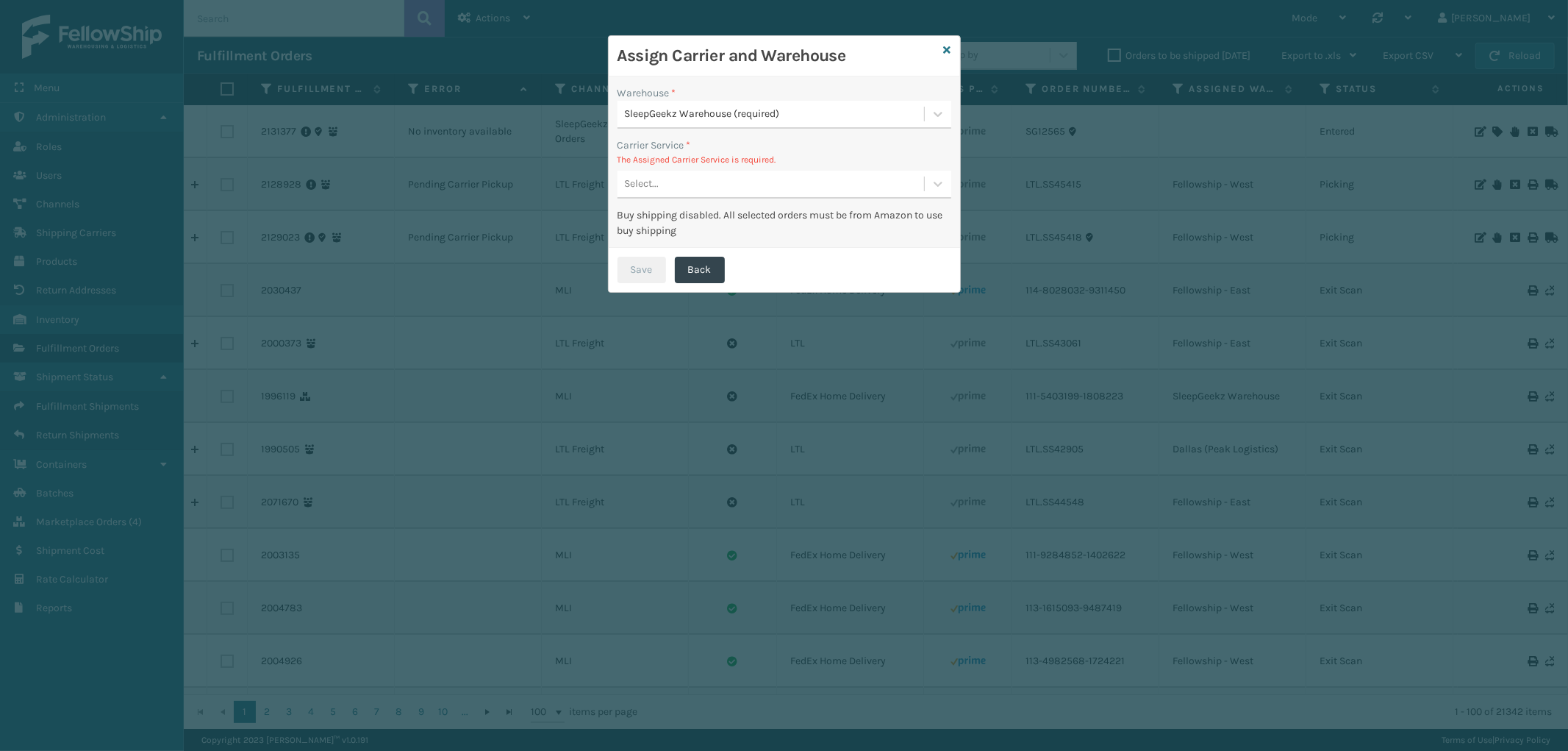
click at [790, 187] on div "Select..." at bounding box center [771, 184] width 307 height 24
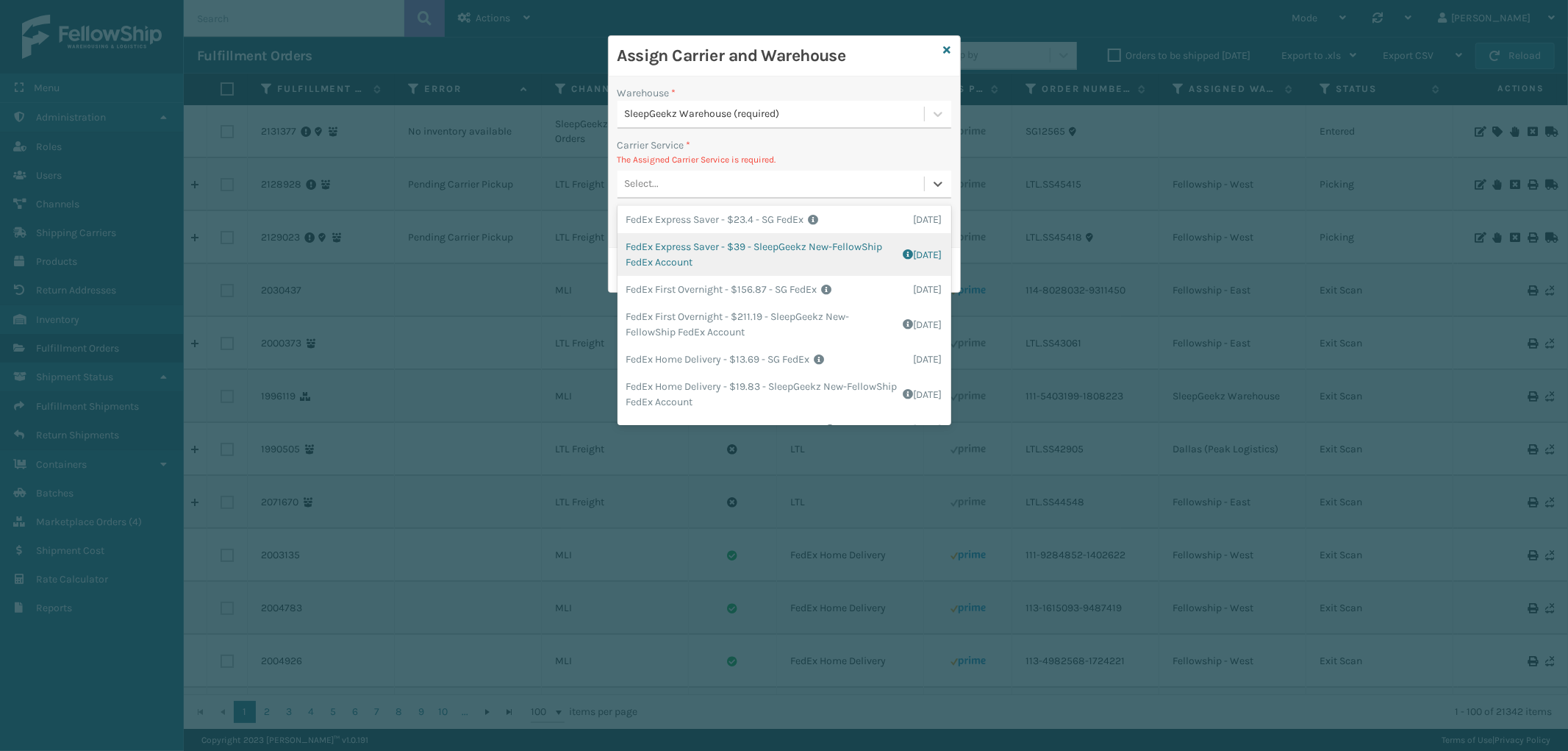
scroll to position [163, 0]
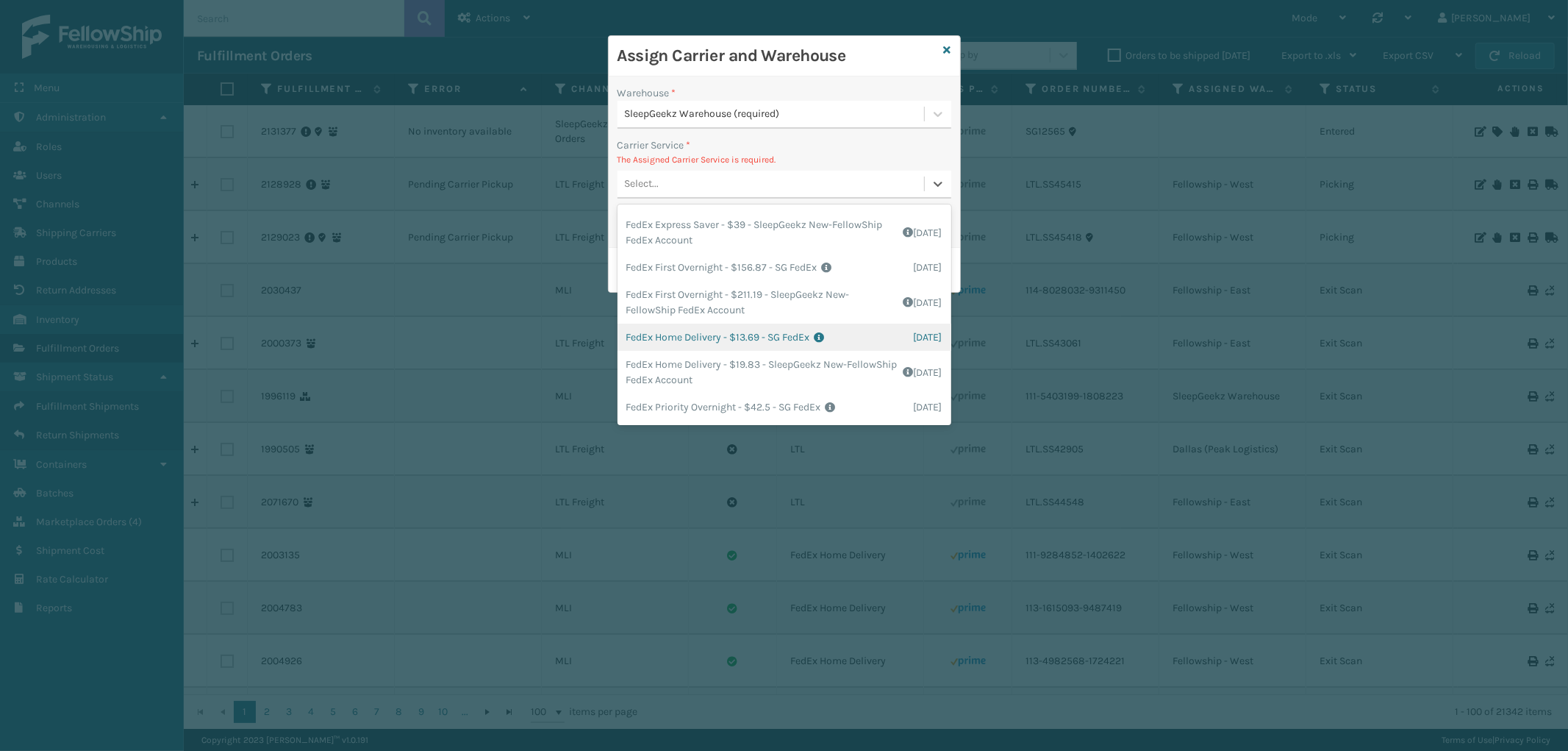
click at [801, 324] on div "FedEx Home Delivery - $13.69 - SG FedEx Shipping Cost $13.69 Surplus Cost $0 To…" at bounding box center [784, 337] width 334 height 27
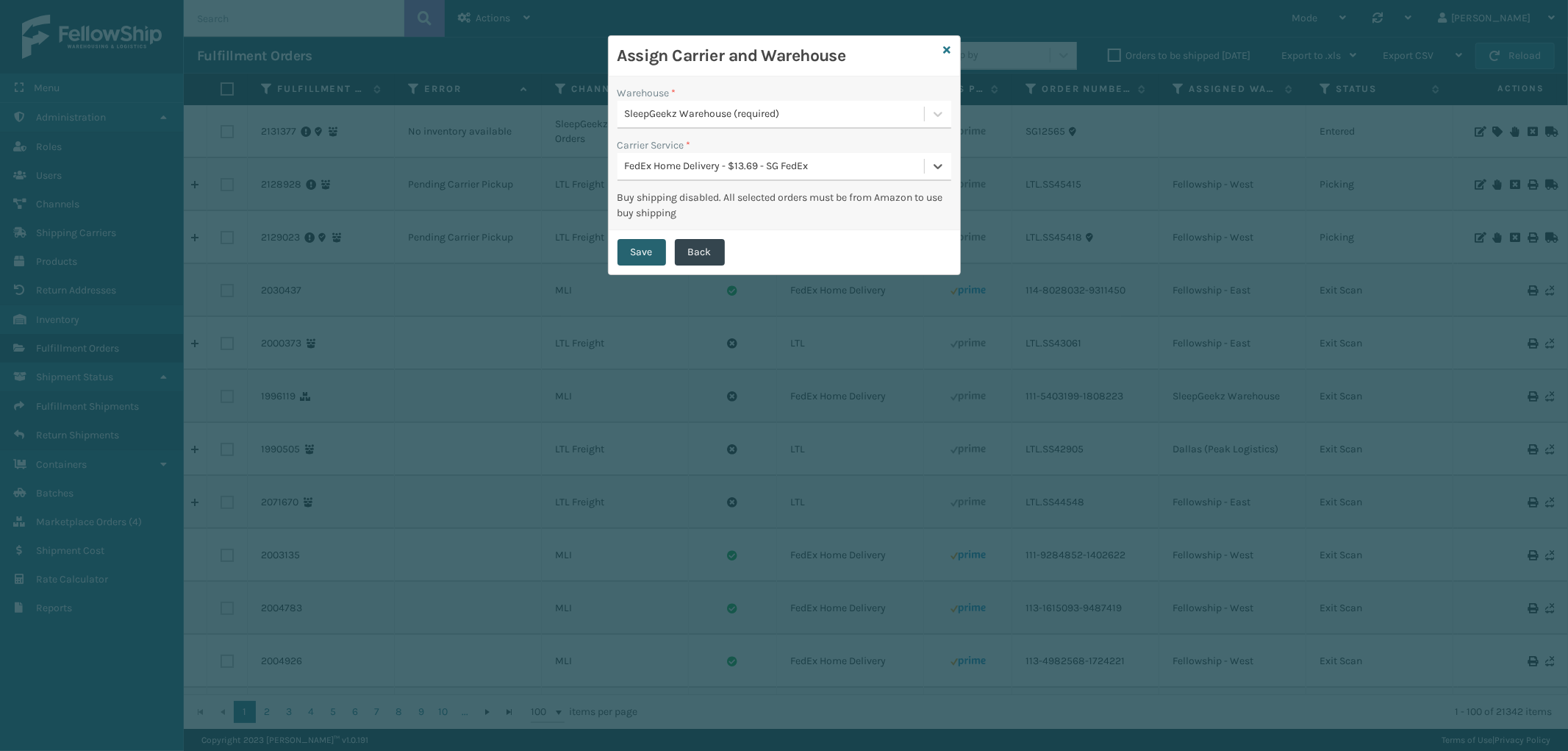
click at [625, 246] on button "Save" at bounding box center [642, 252] width 49 height 27
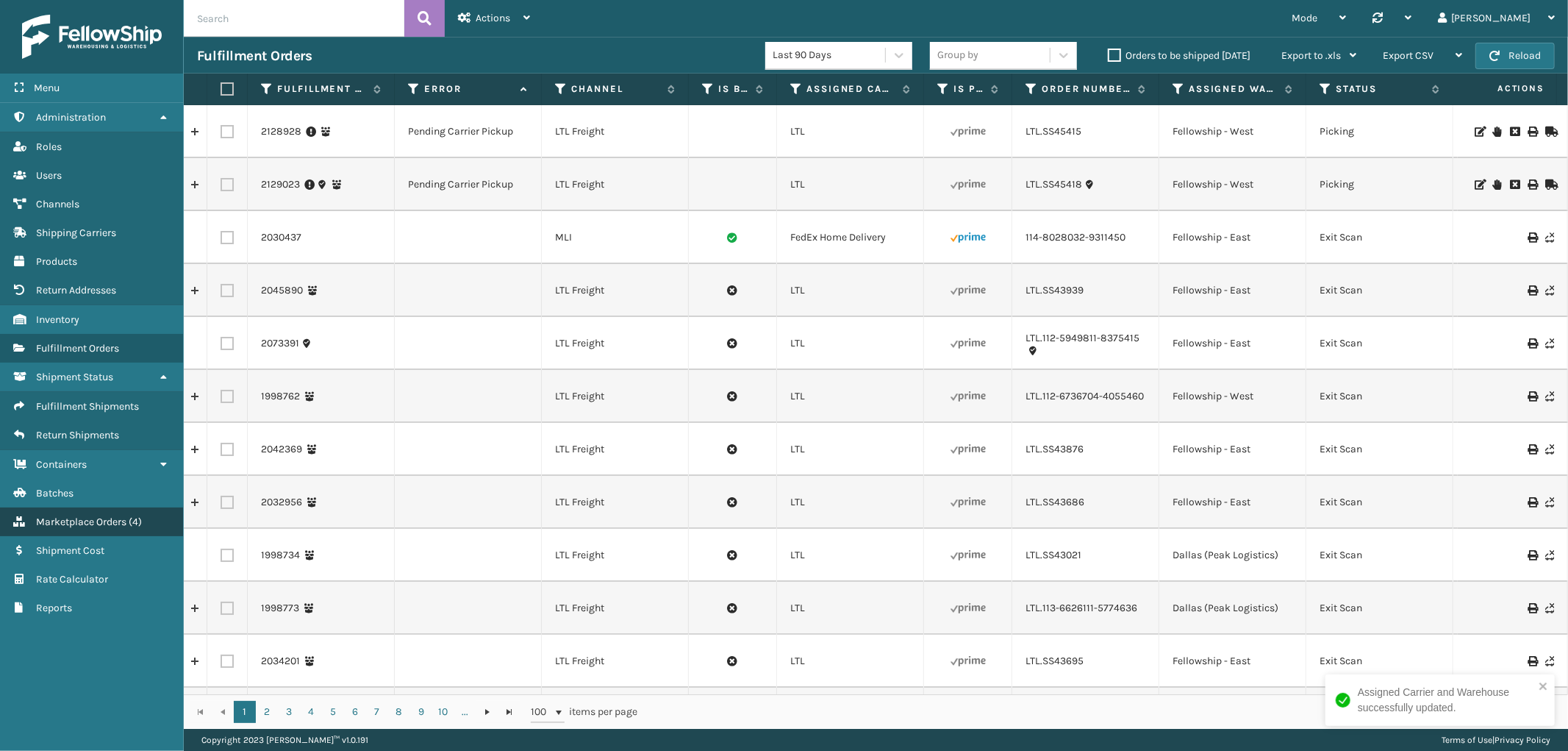
click at [99, 507] on link "Marketplace Orders ( 4 )" at bounding box center [91, 522] width 183 height 29
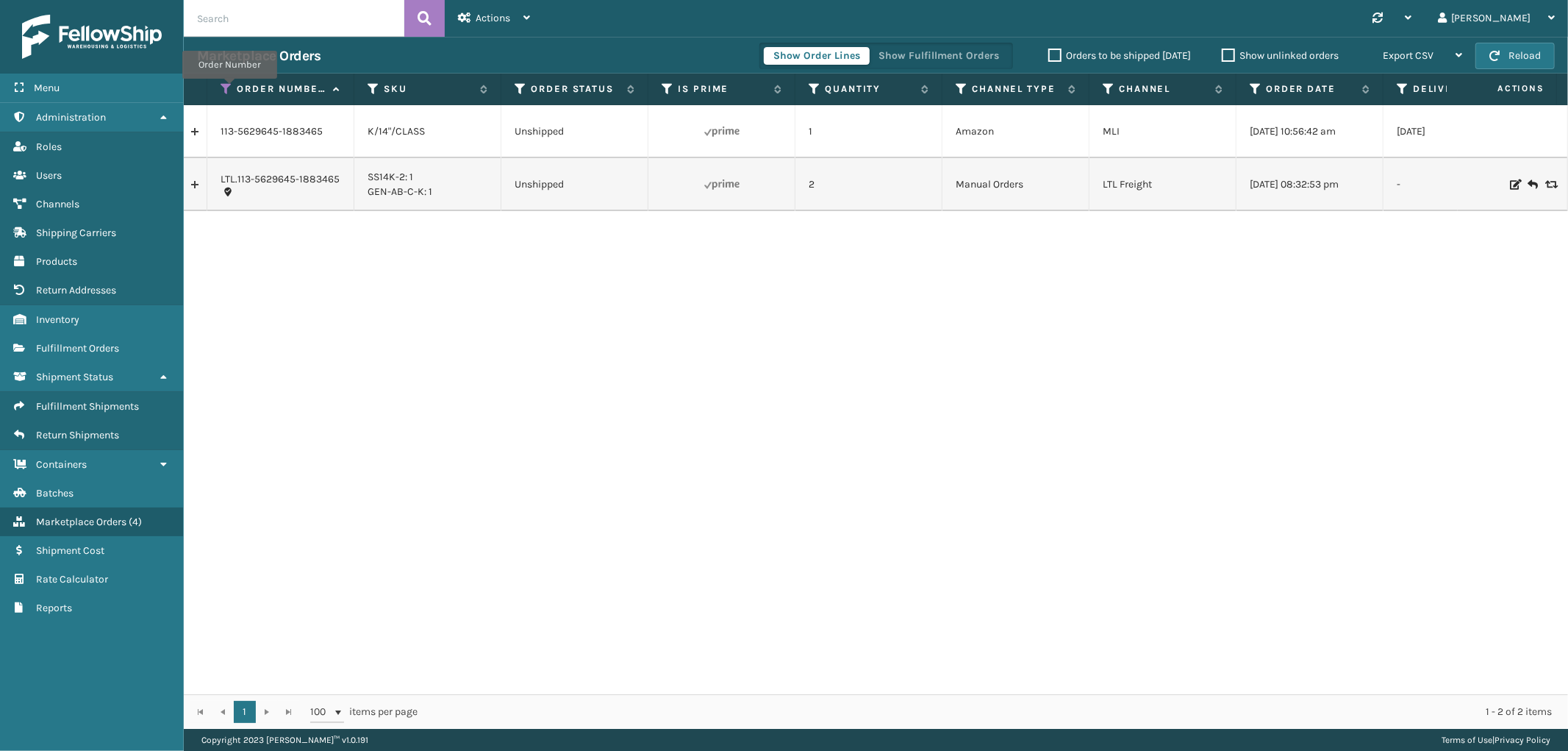
click at [229, 89] on icon at bounding box center [226, 88] width 11 height 13
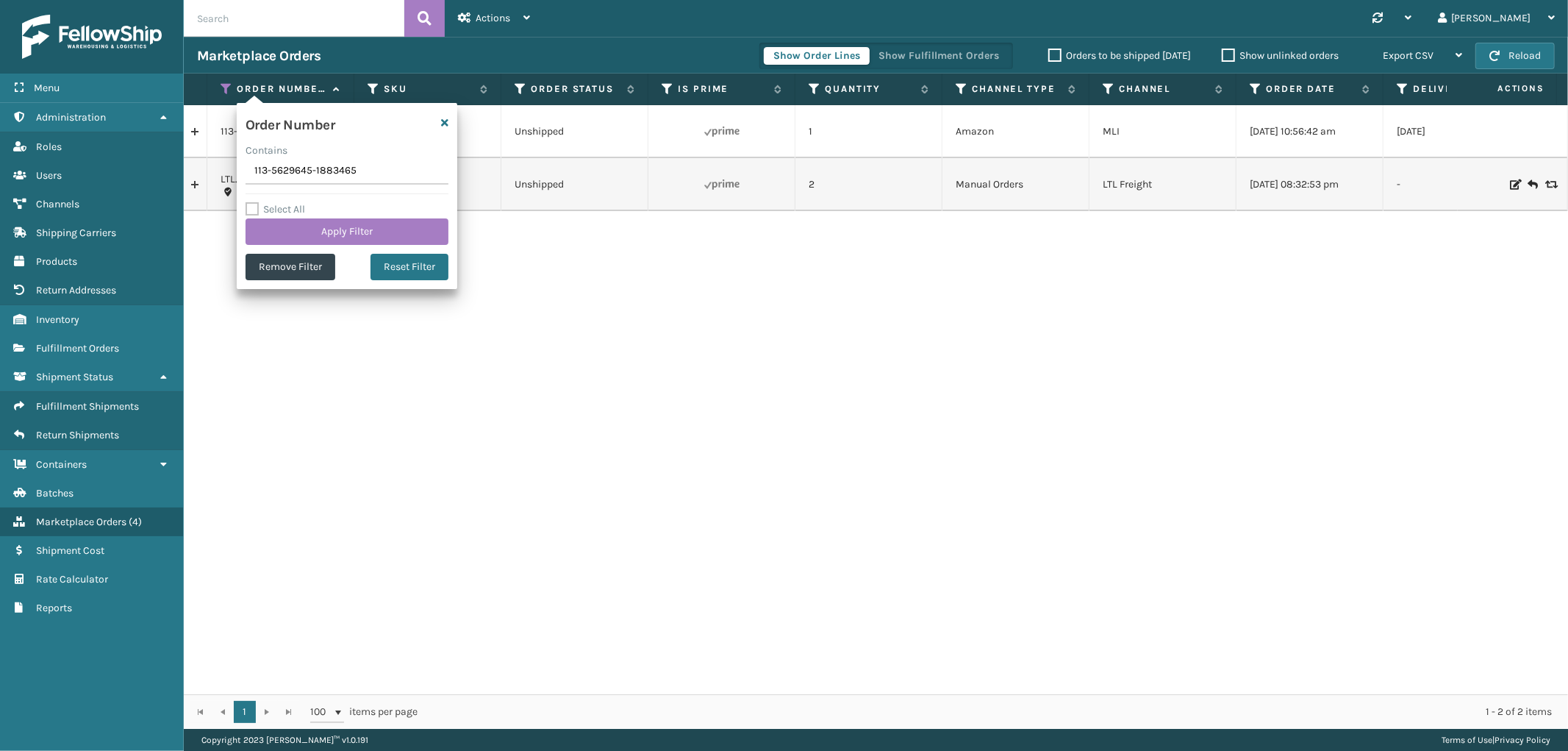
click at [281, 173] on input "113-5629645-1883465" at bounding box center [346, 171] width 203 height 27
type input "SS45416"
click at [286, 231] on button "Apply Filter" at bounding box center [346, 232] width 203 height 27
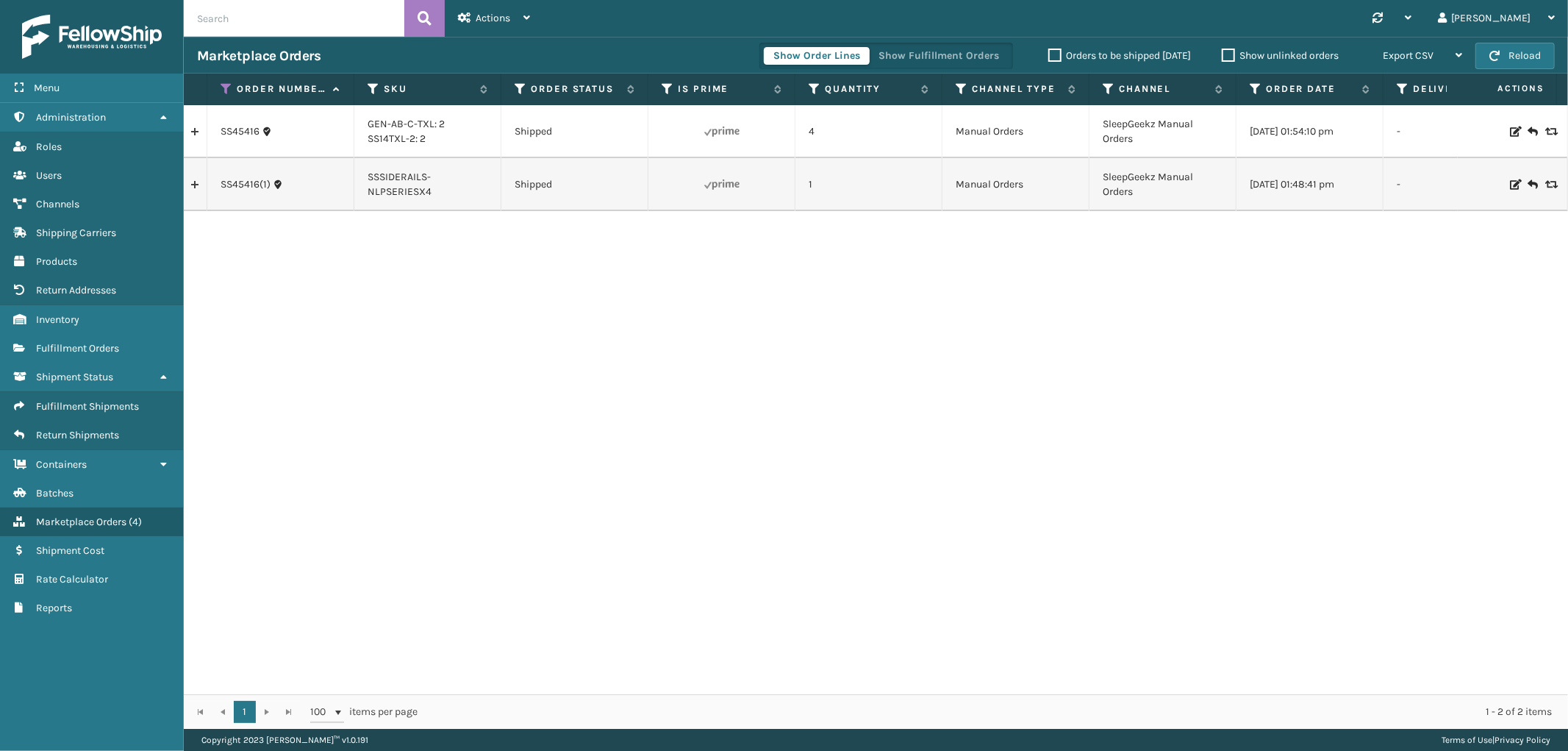
click at [193, 133] on link at bounding box center [195, 131] width 23 height 24
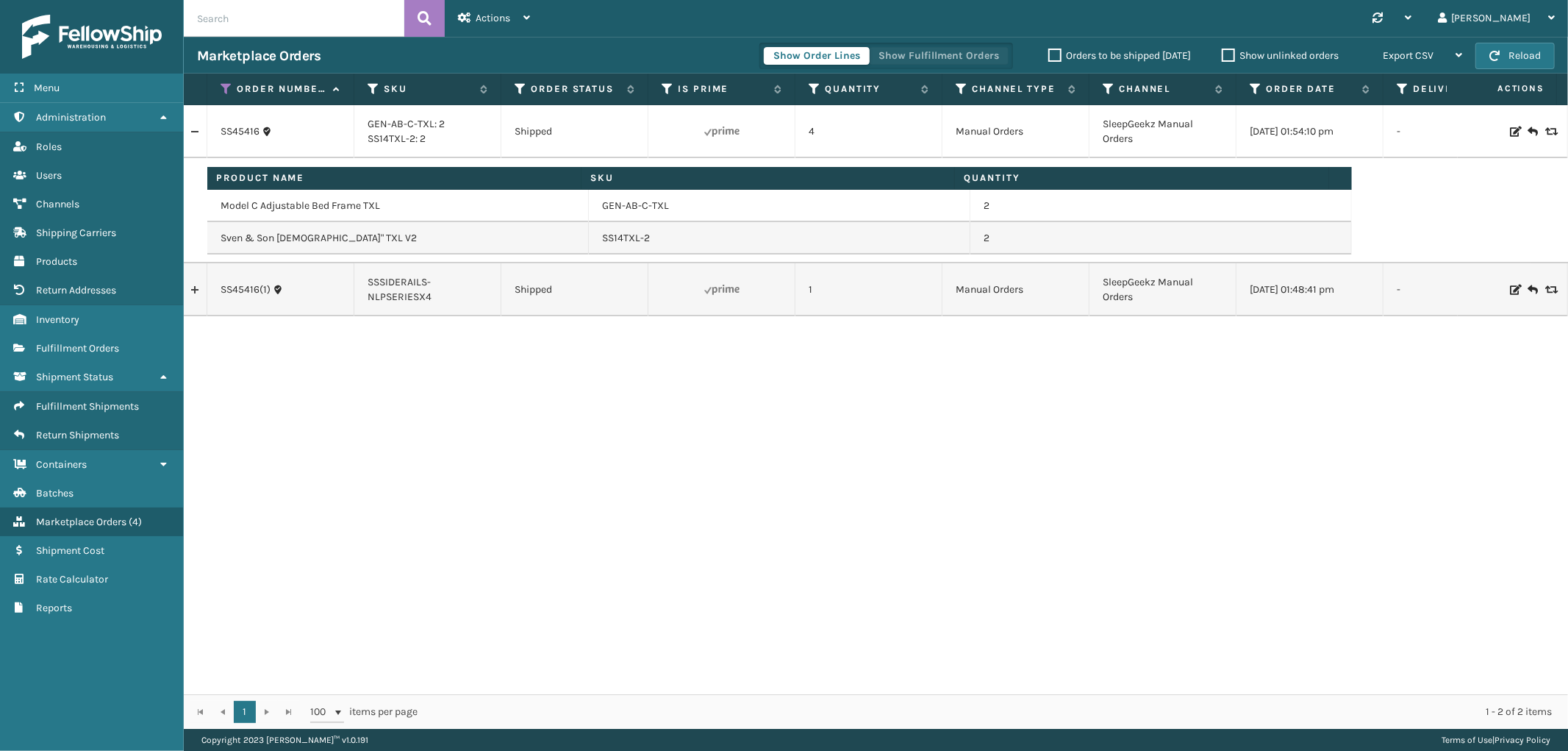
click at [914, 48] on button "Show Fulfillment Orders" at bounding box center [938, 56] width 139 height 18
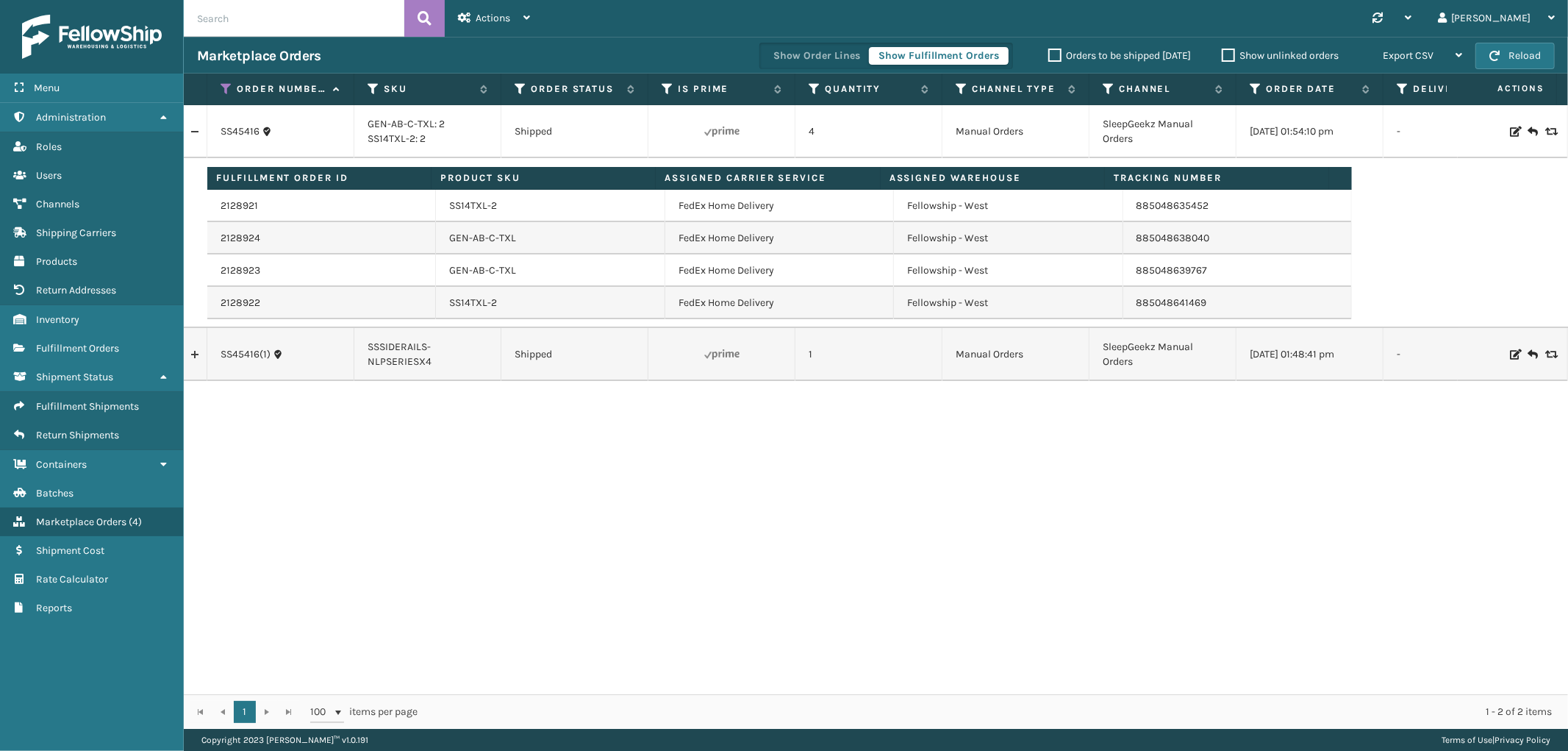
click at [197, 359] on link at bounding box center [195, 354] width 23 height 24
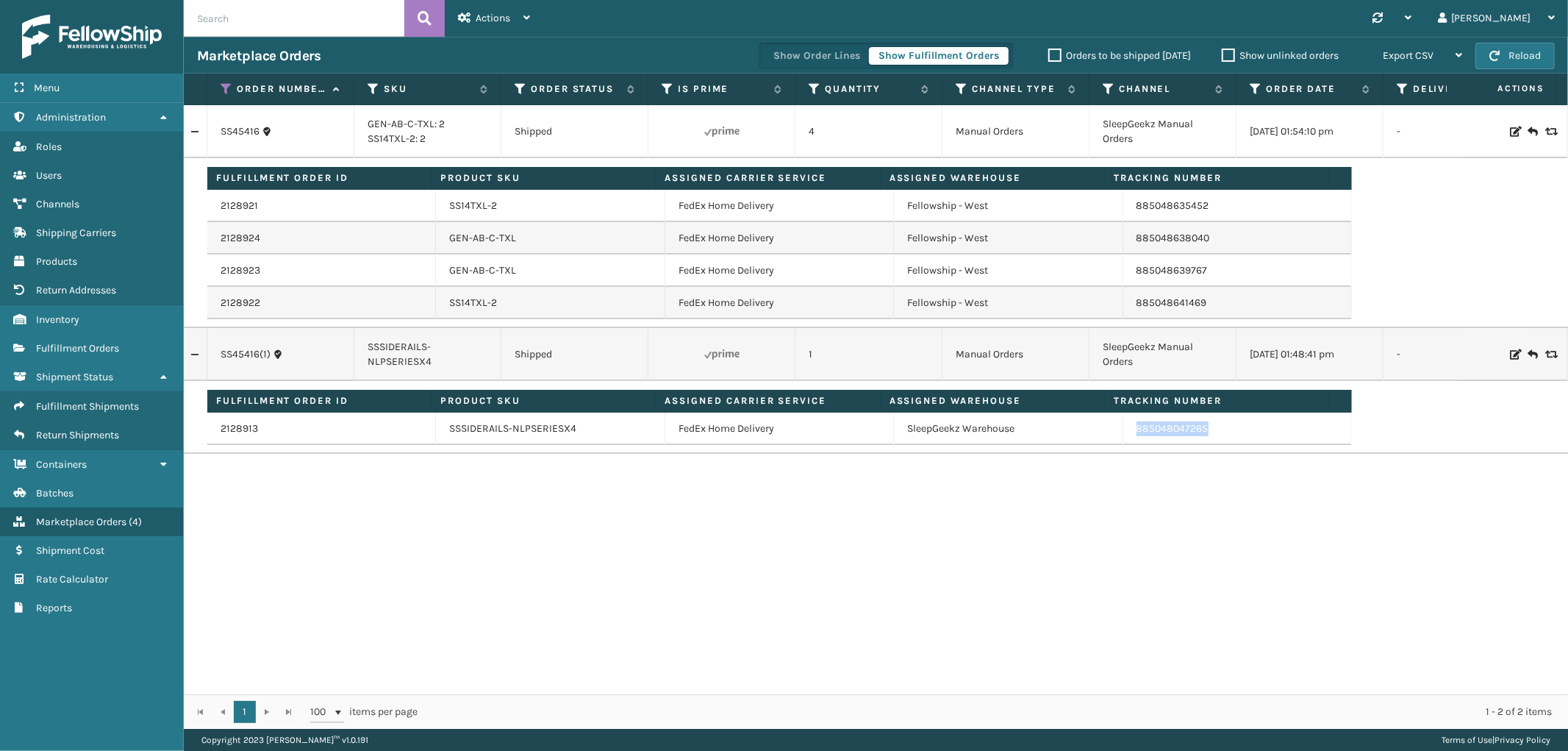
drag, startPoint x: 1208, startPoint y: 432, endPoint x: 1126, endPoint y: 437, distance: 82.2
click at [1126, 437] on td "885048047265" at bounding box center [1237, 429] width 228 height 32
drag, startPoint x: 1218, startPoint y: 237, endPoint x: 1123, endPoint y: 252, distance: 96.2
click at [1123, 252] on td "885048638040" at bounding box center [1237, 238] width 228 height 32
copy link "885048638040"
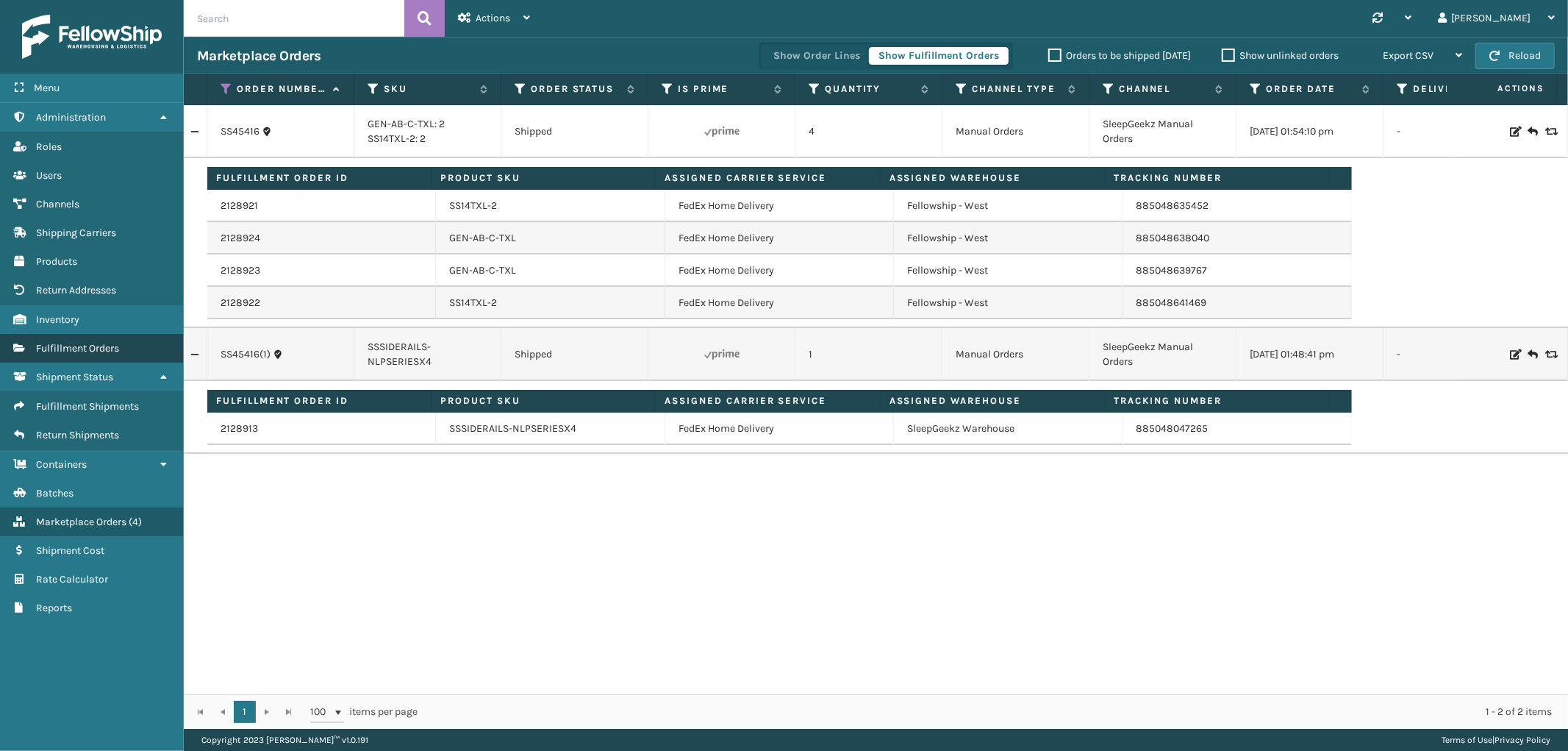
click at [71, 342] on span "Fulfillment Orders" at bounding box center [77, 348] width 83 height 12
